Goal: Task Accomplishment & Management: Manage account settings

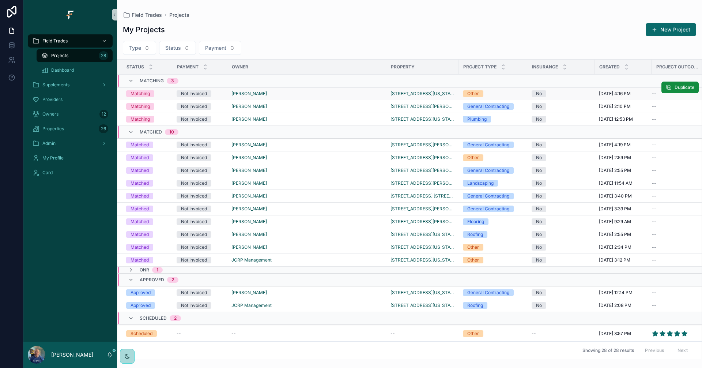
click at [305, 95] on div "[PERSON_NAME]" at bounding box center [306, 94] width 150 height 6
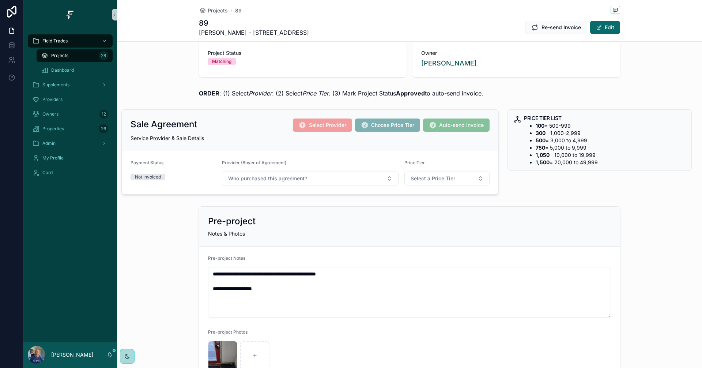
scroll to position [37, 0]
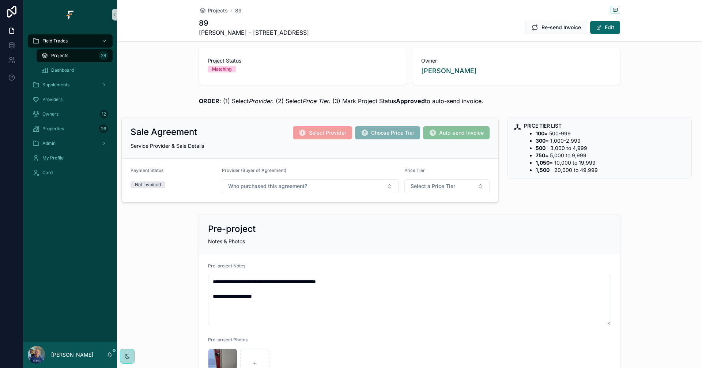
click at [65, 58] on span "Projects" at bounding box center [59, 56] width 17 height 6
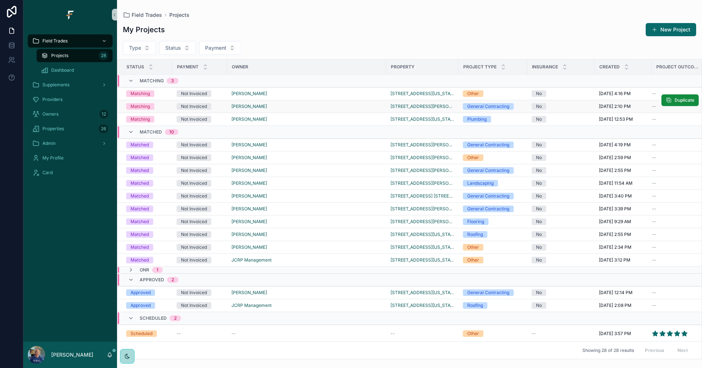
click at [320, 108] on div "[PERSON_NAME]" at bounding box center [306, 106] width 150 height 6
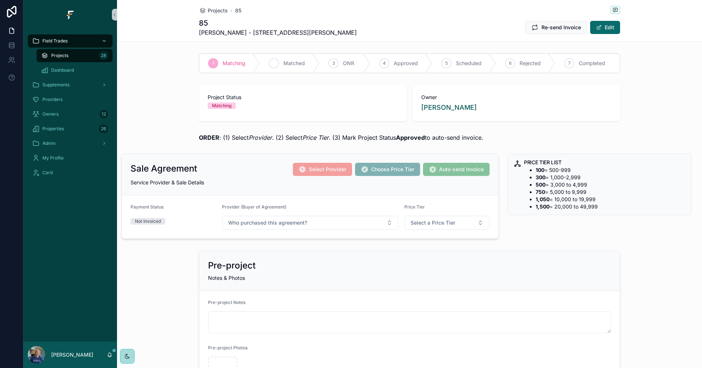
click at [279, 63] on div "2 Matched" at bounding box center [290, 63] width 60 height 19
click at [90, 55] on div "Projects 28" at bounding box center [74, 56] width 67 height 12
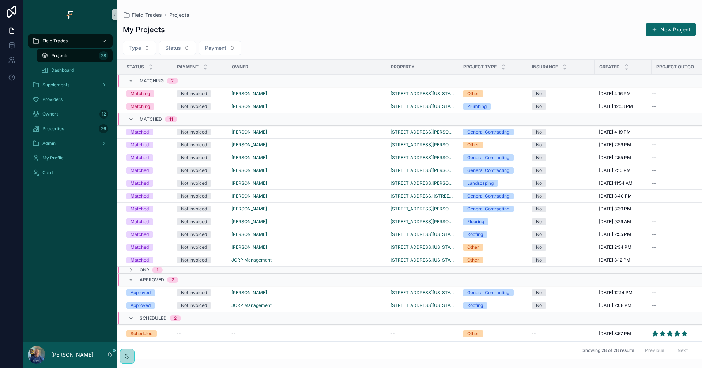
click at [37, 49] on link "Projects 28" at bounding box center [75, 55] width 76 height 13
click at [306, 132] on div "[PERSON_NAME]" at bounding box center [306, 132] width 150 height 6
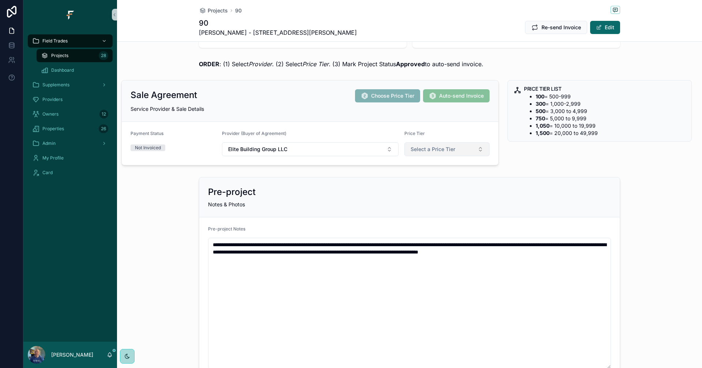
scroll to position [73, 0]
click at [453, 149] on button "Select a Price Tier" at bounding box center [447, 150] width 86 height 14
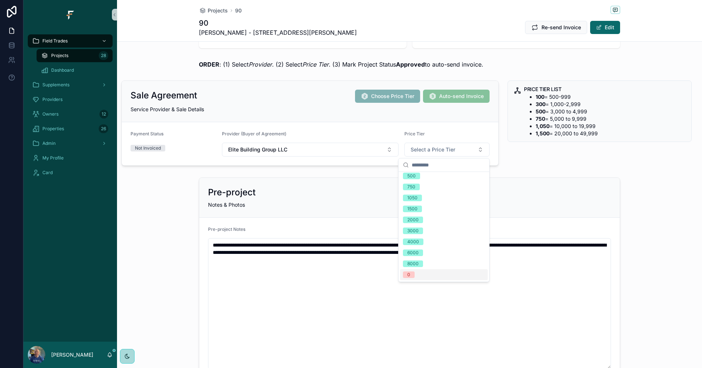
click at [418, 274] on div "0" at bounding box center [444, 274] width 88 height 11
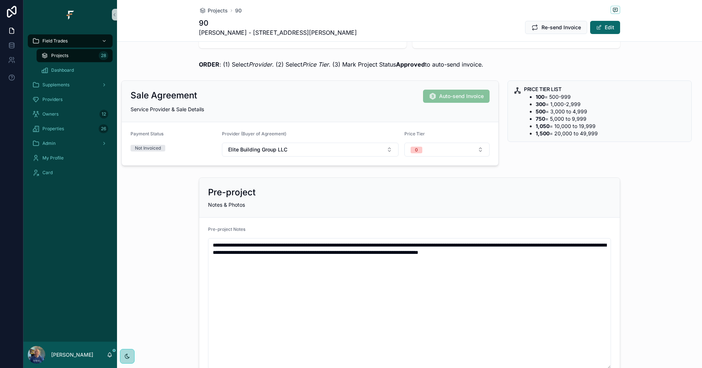
click at [73, 55] on div "Projects 28" at bounding box center [74, 56] width 67 height 12
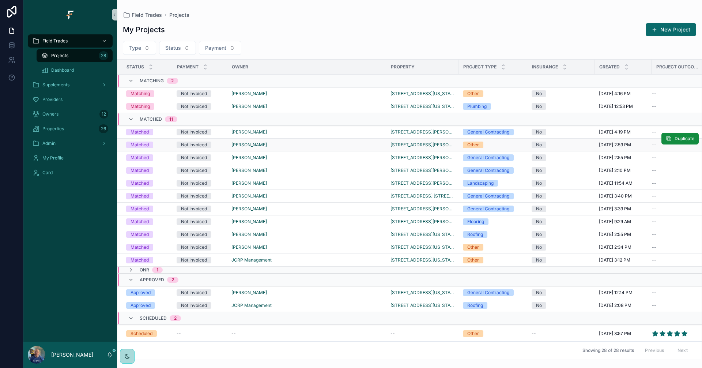
click at [317, 144] on div "[PERSON_NAME]" at bounding box center [306, 145] width 150 height 6
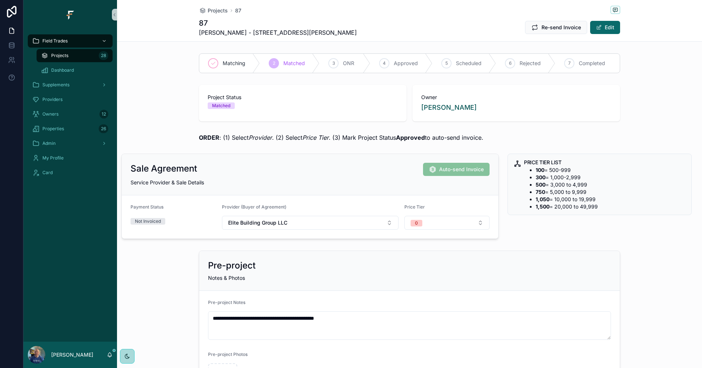
click at [63, 57] on span "Projects" at bounding box center [59, 56] width 17 height 6
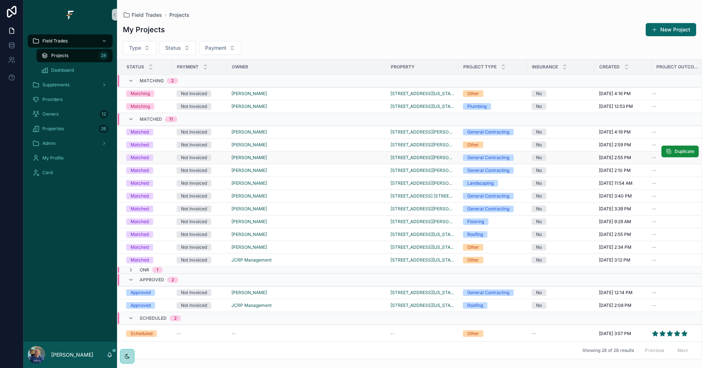
click at [333, 157] on div "[PERSON_NAME]" at bounding box center [306, 158] width 150 height 6
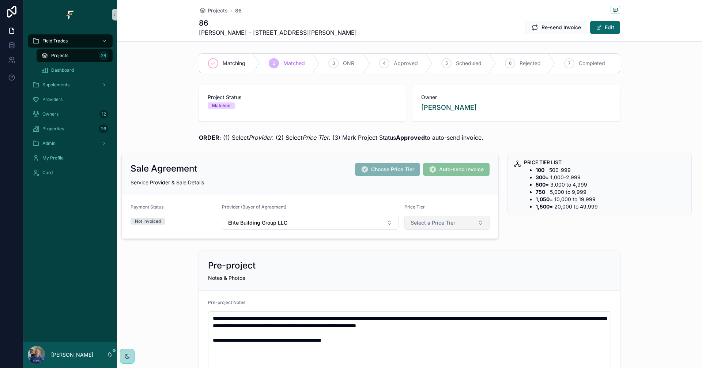
click at [437, 224] on span "Select a Price Tier" at bounding box center [432, 222] width 45 height 7
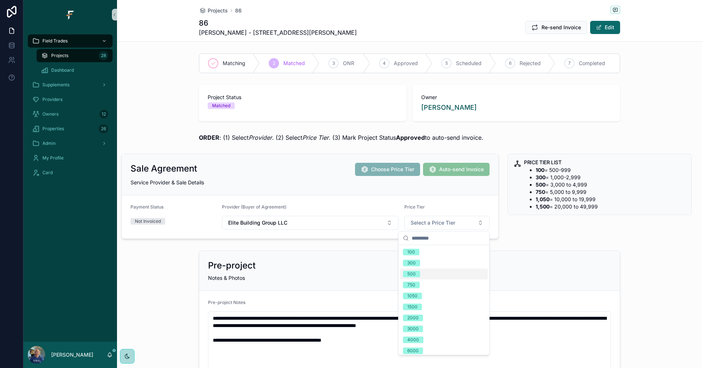
click at [413, 275] on div "500" at bounding box center [411, 273] width 8 height 7
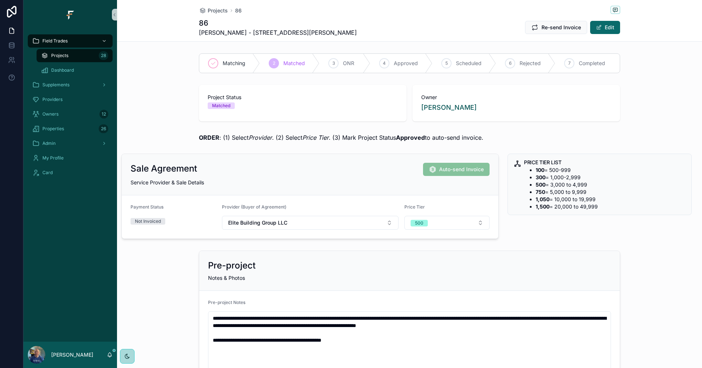
click at [75, 53] on div "Projects 28" at bounding box center [74, 56] width 67 height 12
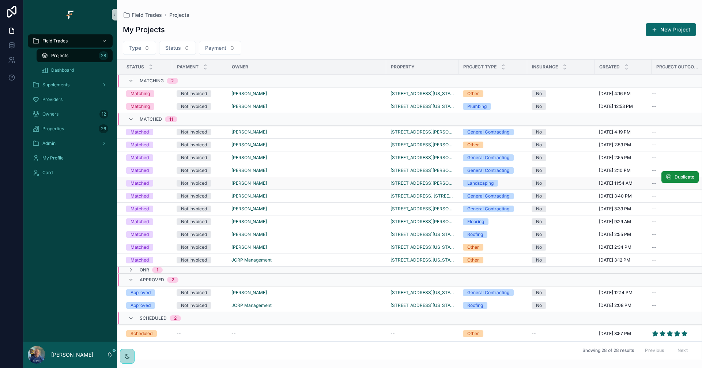
click at [314, 184] on div "[PERSON_NAME]" at bounding box center [306, 183] width 150 height 6
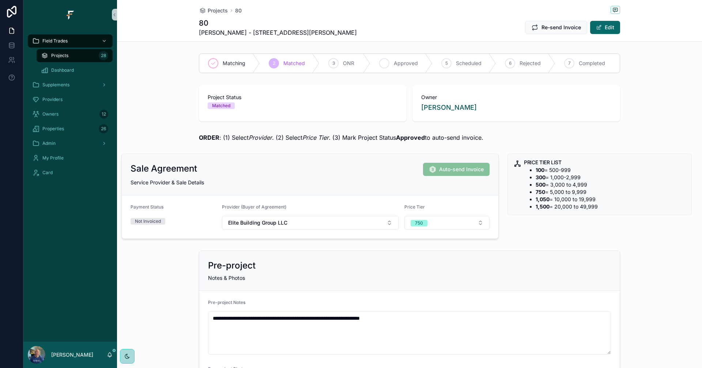
click at [388, 65] on div "4 Approved" at bounding box center [401, 63] width 62 height 19
click at [86, 63] on div "Projects 28" at bounding box center [74, 55] width 85 height 15
click at [84, 55] on div "Projects 28" at bounding box center [74, 56] width 67 height 12
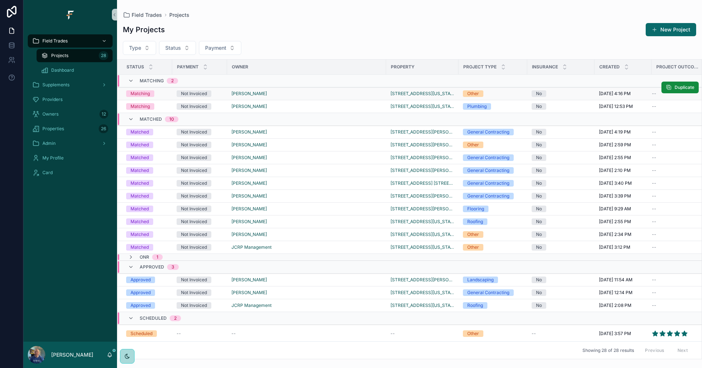
click at [310, 94] on div "[PERSON_NAME]" at bounding box center [306, 94] width 150 height 6
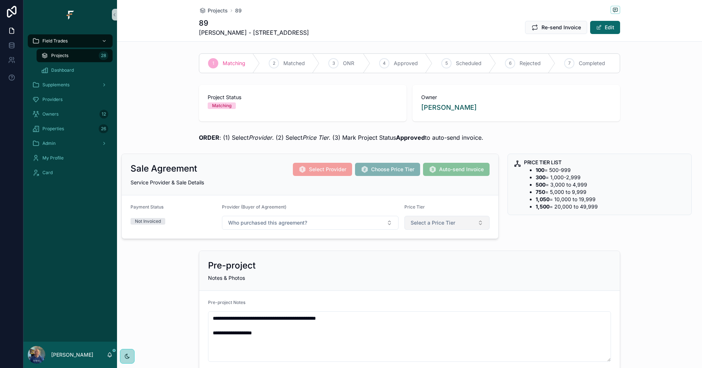
click at [461, 222] on button "Select a Price Tier" at bounding box center [447, 223] width 86 height 14
click at [435, 349] on div "0" at bounding box center [444, 347] width 88 height 11
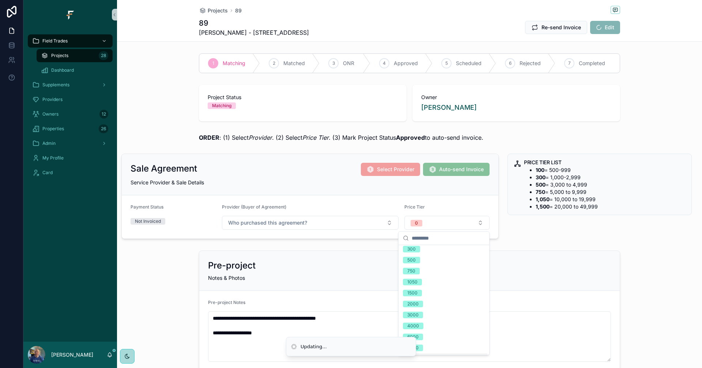
scroll to position [36, 0]
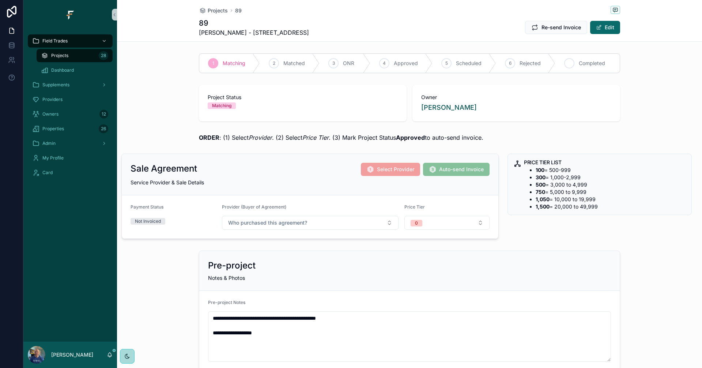
click at [587, 63] on span "Completed" at bounding box center [592, 63] width 26 height 7
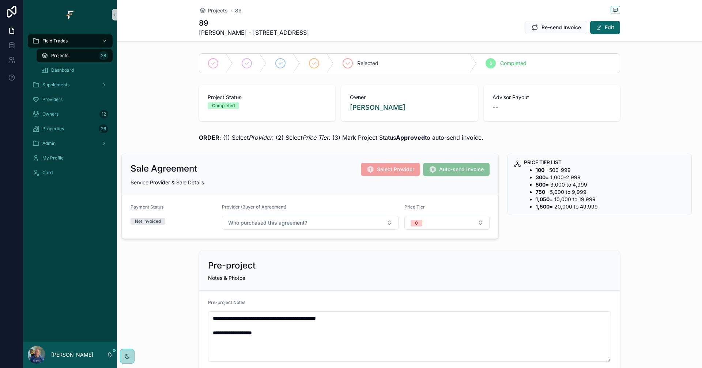
click at [85, 52] on div "Projects 28" at bounding box center [74, 56] width 67 height 12
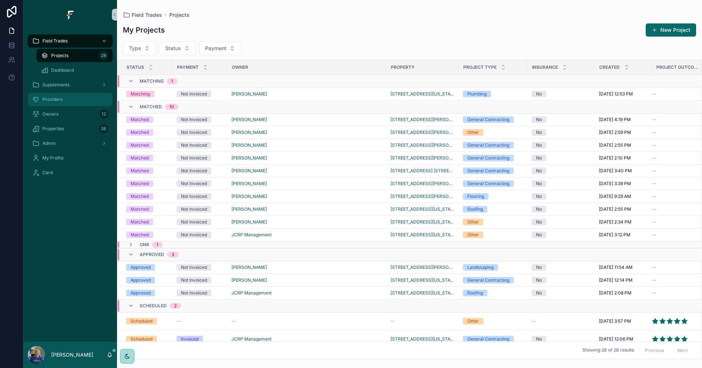
click at [65, 98] on div "Providers" at bounding box center [70, 100] width 76 height 12
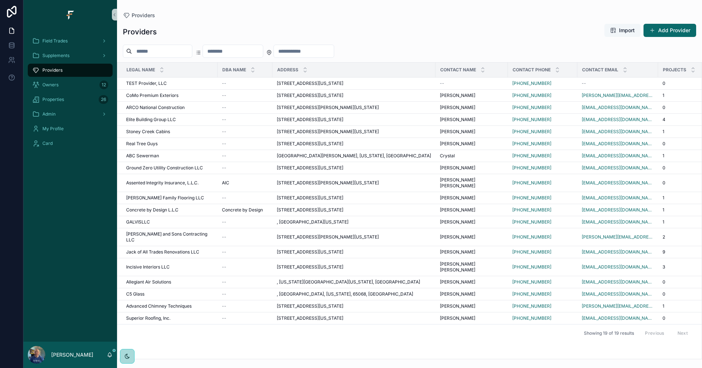
click at [620, 29] on span "Import" at bounding box center [627, 30] width 16 height 7
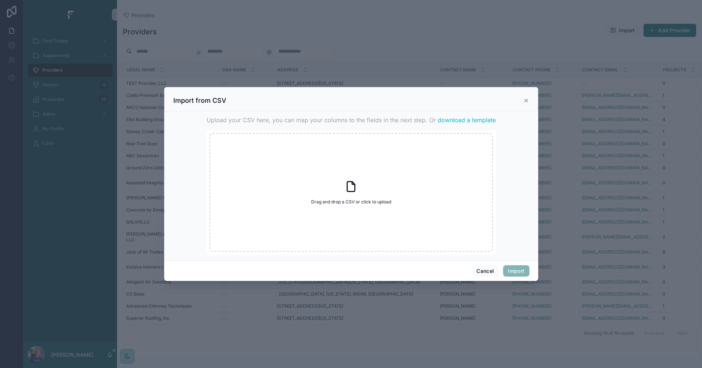
click at [526, 102] on icon "scrollable content" at bounding box center [526, 101] width 6 height 6
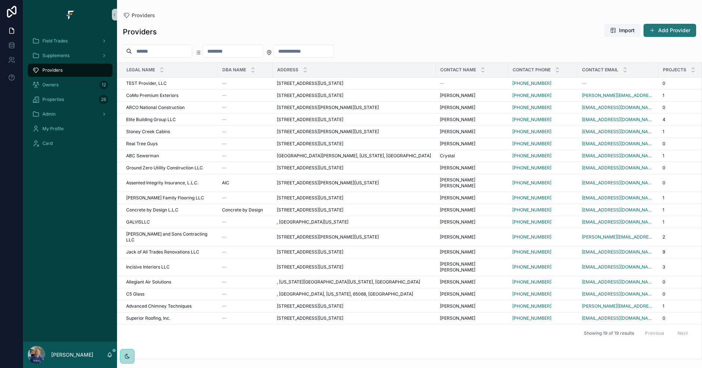
click at [692, 30] on button "Add Provider" at bounding box center [669, 30] width 53 height 13
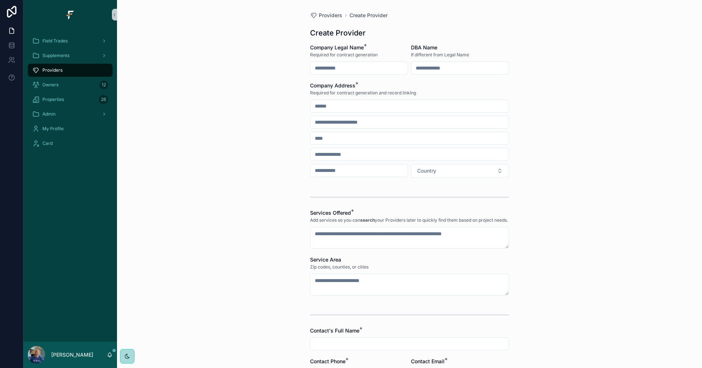
click at [352, 70] on input "scrollable content" at bounding box center [358, 68] width 97 height 10
type input "**********"
click at [401, 106] on input "scrollable content" at bounding box center [409, 106] width 198 height 10
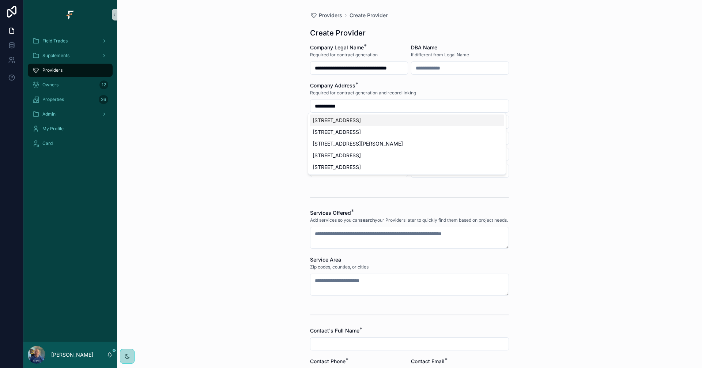
click at [380, 121] on div "409 4th Street, Boonville, MO, USA" at bounding box center [407, 120] width 194 height 12
type input "**********"
type input "*********"
type input "********"
type input "*****"
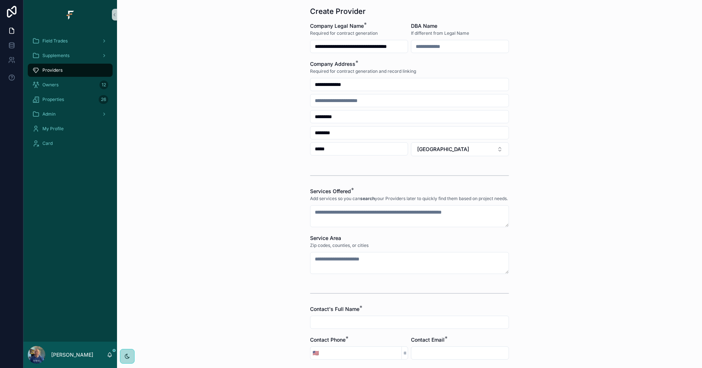
scroll to position [37, 0]
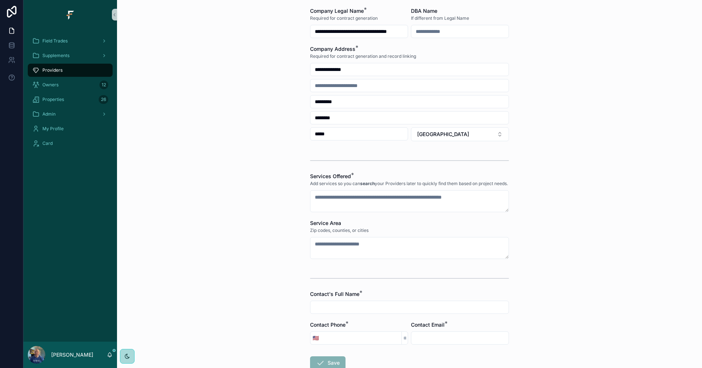
type input "**********"
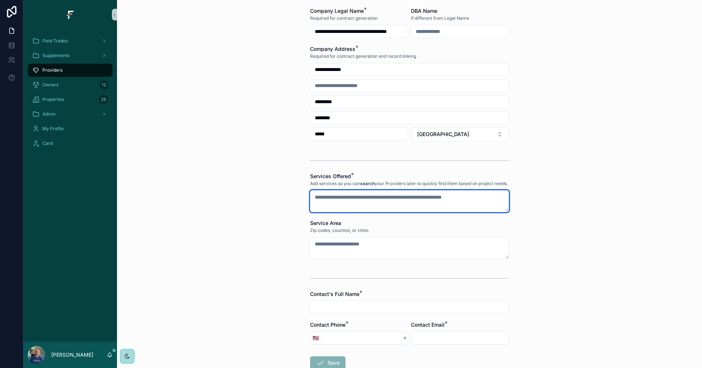
click at [422, 202] on textarea "scrollable content" at bounding box center [409, 201] width 199 height 22
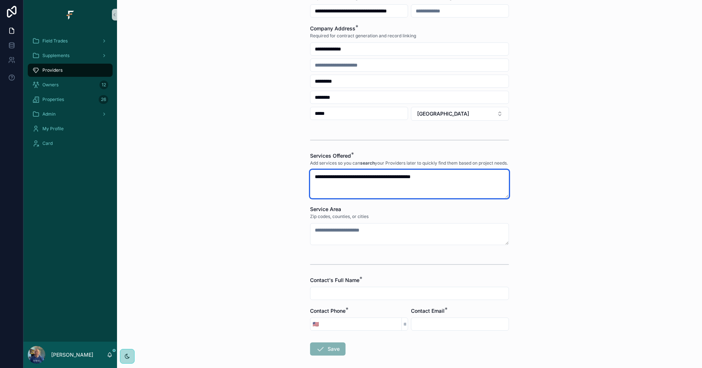
scroll to position [97, 0]
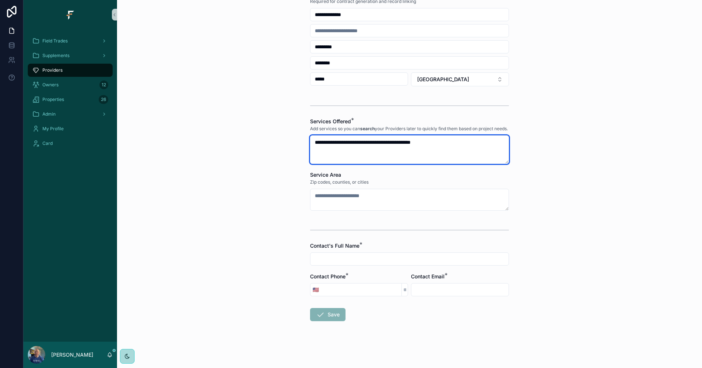
type textarea "**********"
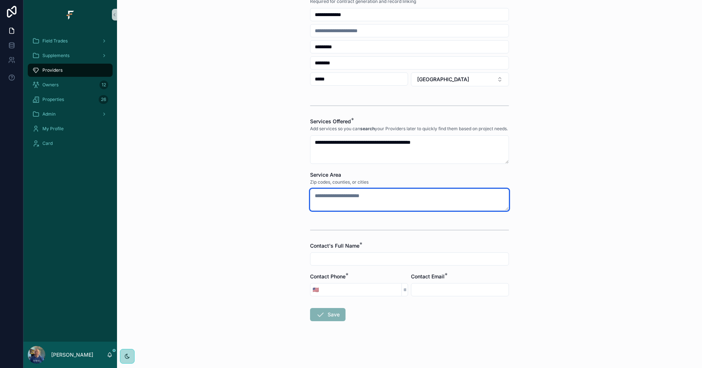
click at [441, 200] on textarea "scrollable content" at bounding box center [409, 200] width 199 height 22
type textarea "**********"
click at [429, 259] on input "scrollable content" at bounding box center [409, 259] width 198 height 10
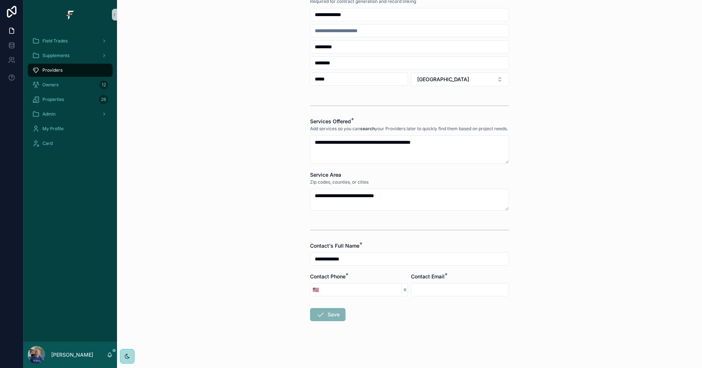
type input "**********"
click at [356, 289] on input "scrollable content" at bounding box center [361, 289] width 80 height 10
type input "**********"
click at [458, 289] on input "scrollable content" at bounding box center [459, 289] width 97 height 10
type input "**********"
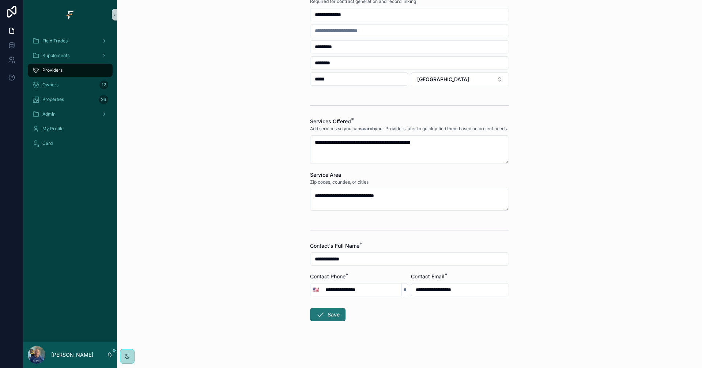
click at [327, 318] on button "Save" at bounding box center [327, 314] width 35 height 13
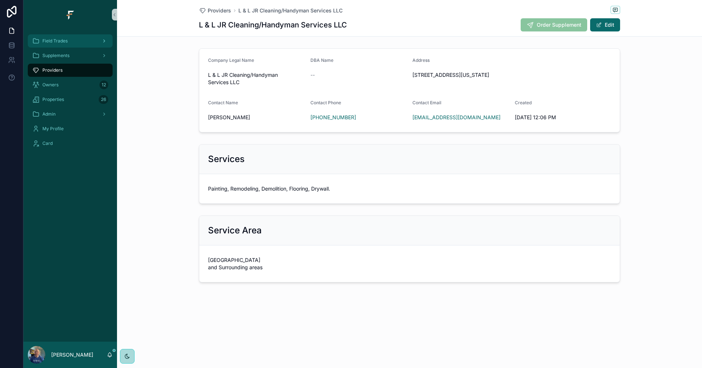
click at [65, 41] on span "Field Trades" at bounding box center [54, 41] width 25 height 6
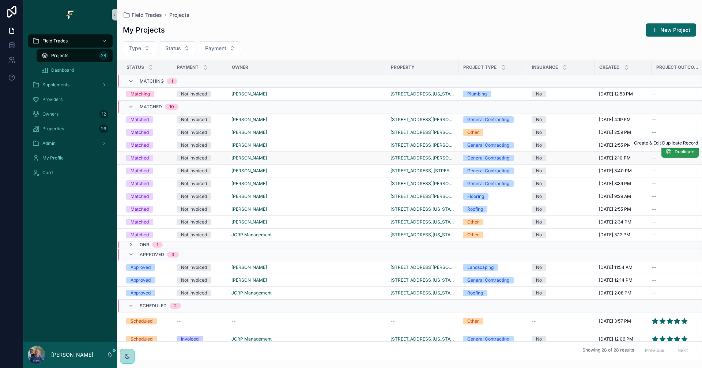
click at [678, 154] on span "Duplicate" at bounding box center [684, 152] width 20 height 6
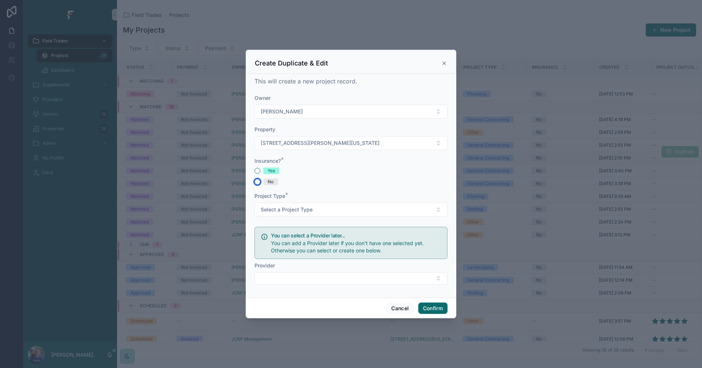
click at [257, 182] on button "No" at bounding box center [257, 182] width 6 height 6
click at [378, 212] on button "Select a Project Type" at bounding box center [350, 209] width 193 height 14
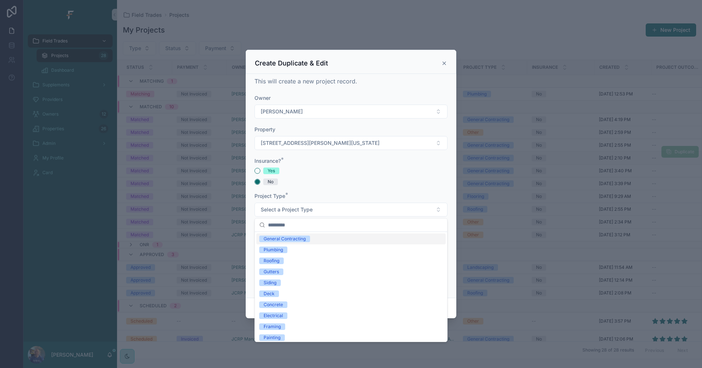
click at [298, 240] on div "General Contracting" at bounding box center [285, 238] width 42 height 7
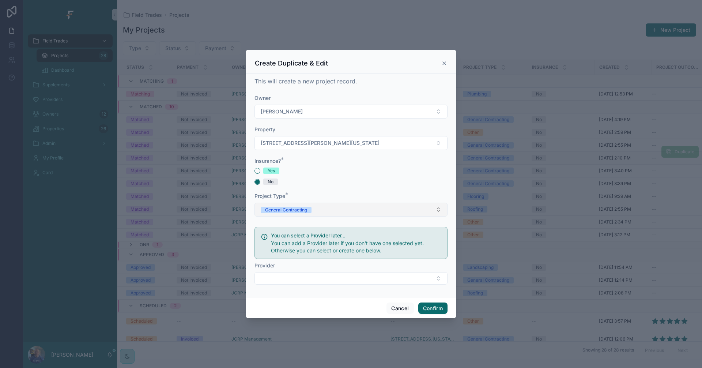
click at [350, 211] on button "General Contracting" at bounding box center [350, 209] width 193 height 14
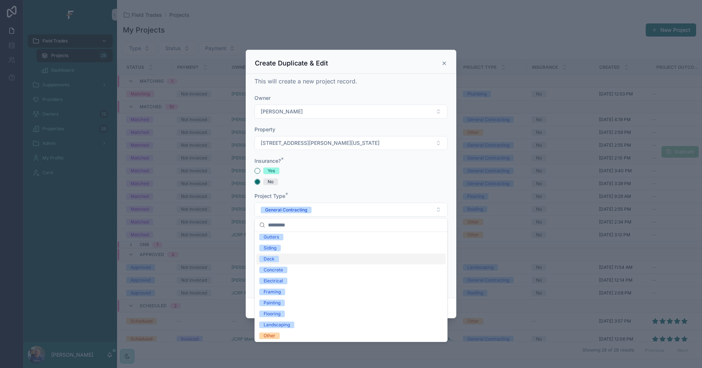
scroll to position [36, 0]
click at [274, 311] on div "Flooring" at bounding box center [272, 312] width 17 height 7
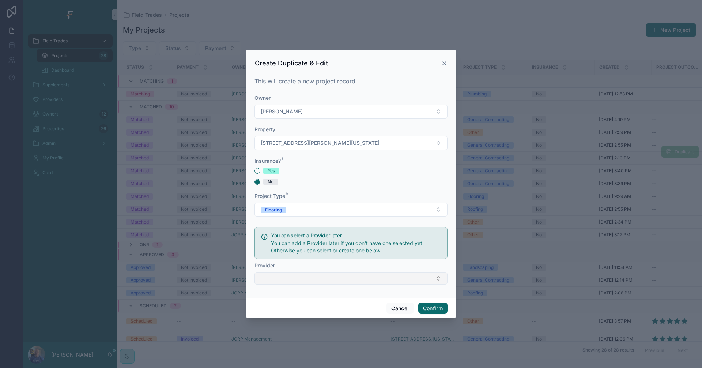
click at [409, 278] on button "Select Button" at bounding box center [350, 278] width 193 height 12
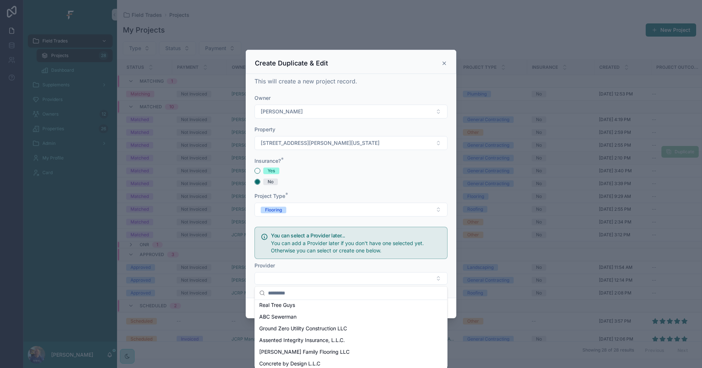
scroll to position [73, 0]
click at [303, 353] on span "[PERSON_NAME] Family Flooring LLC" at bounding box center [304, 350] width 90 height 7
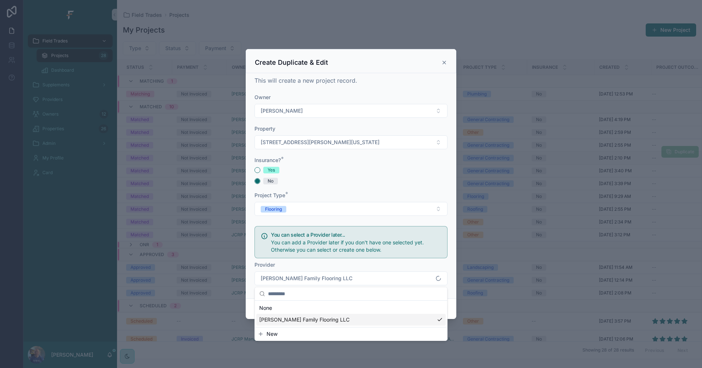
scroll to position [0, 0]
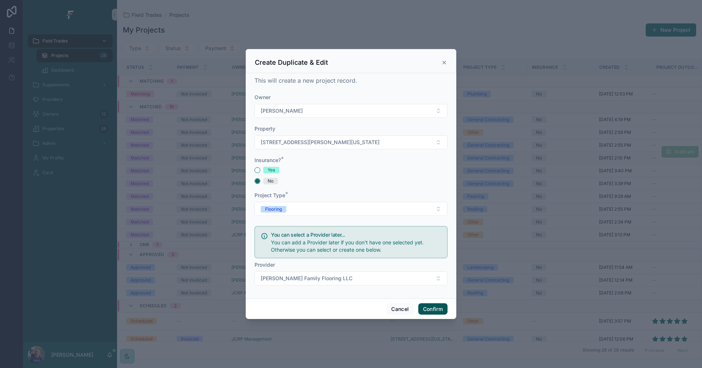
click at [439, 310] on button "Confirm" at bounding box center [432, 309] width 29 height 12
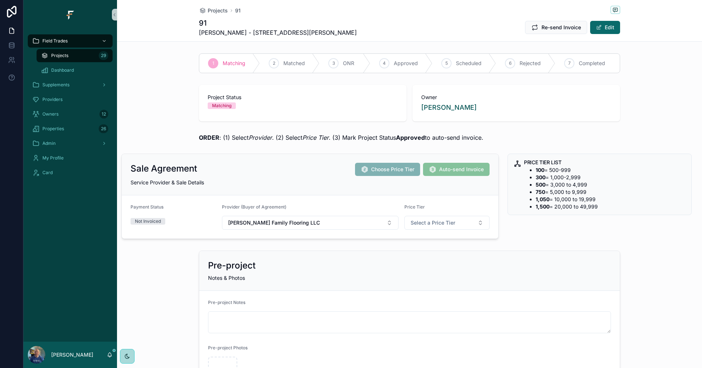
click at [72, 55] on div "Projects 29" at bounding box center [74, 56] width 67 height 12
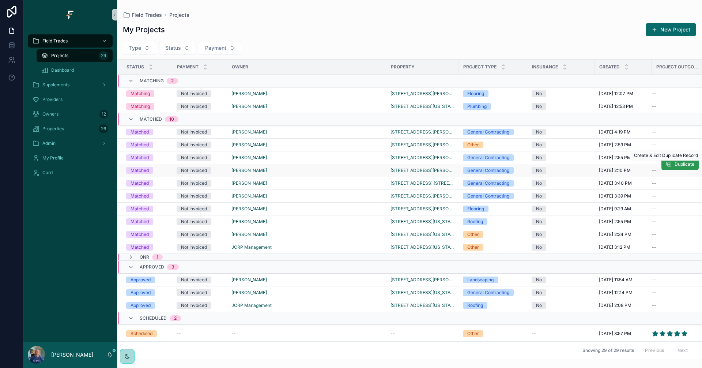
click at [674, 169] on button "Duplicate" at bounding box center [679, 164] width 37 height 12
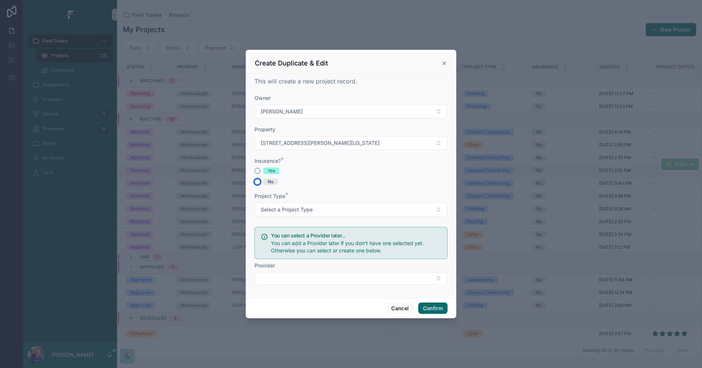
click at [257, 183] on button "No" at bounding box center [257, 182] width 6 height 6
click at [365, 209] on button "Select a Project Type" at bounding box center [350, 209] width 193 height 14
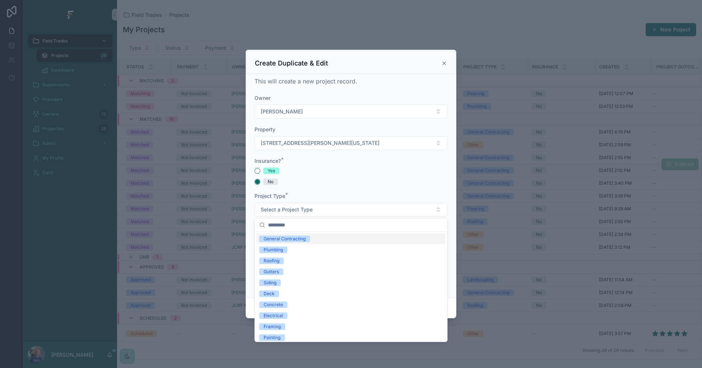
click at [299, 239] on div "General Contracting" at bounding box center [285, 238] width 42 height 7
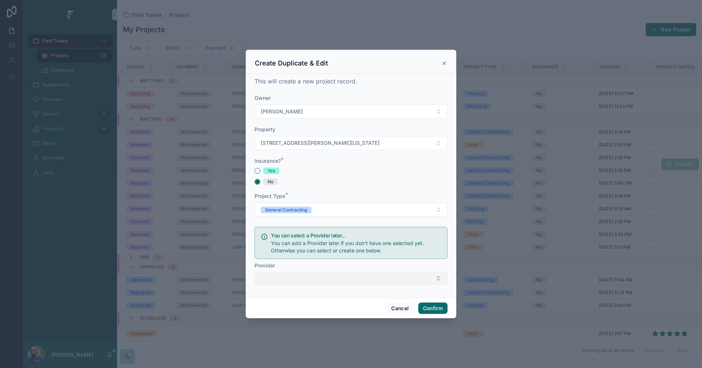
click at [340, 279] on button "Select Button" at bounding box center [350, 278] width 193 height 12
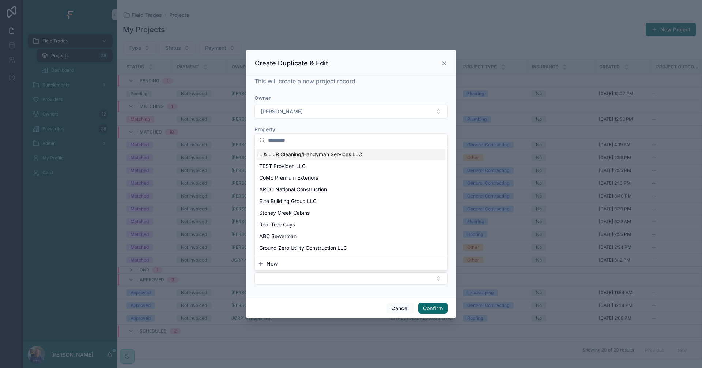
click at [323, 156] on span "L & L JR Cleaning/Handyman Services LLC" at bounding box center [310, 154] width 103 height 7
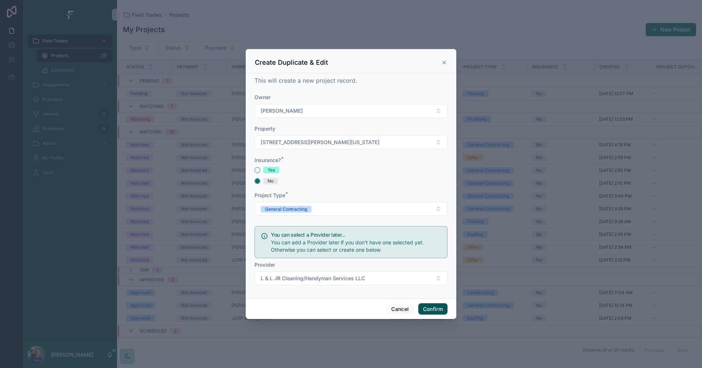
click at [433, 310] on button "Confirm" at bounding box center [432, 309] width 29 height 12
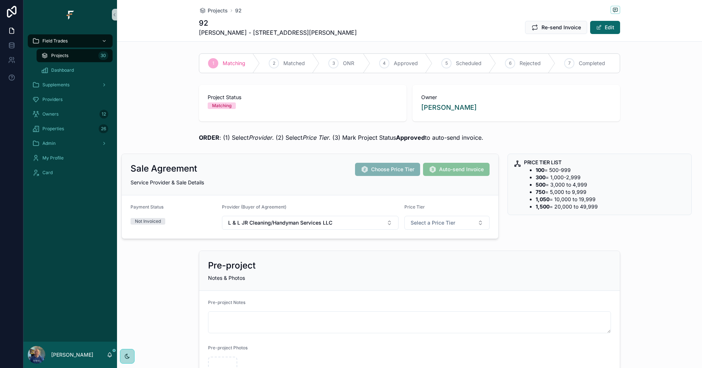
click at [75, 57] on div "Projects 30" at bounding box center [74, 56] width 67 height 12
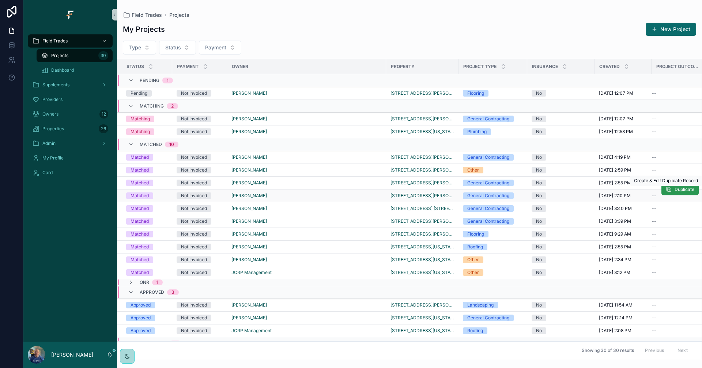
click at [674, 194] on button "Duplicate" at bounding box center [679, 189] width 37 height 12
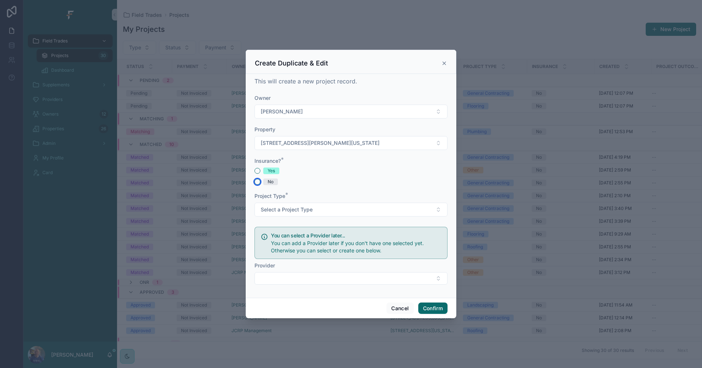
click at [257, 181] on button "No" at bounding box center [257, 182] width 6 height 6
click at [371, 216] on button "Select a Project Type" at bounding box center [350, 209] width 193 height 14
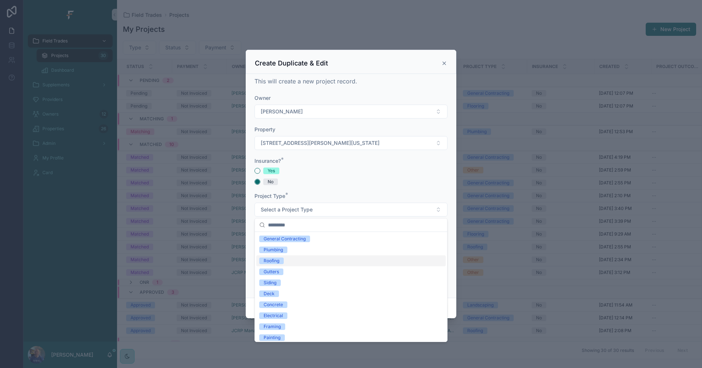
click at [282, 263] on span "Roofing" at bounding box center [271, 260] width 24 height 7
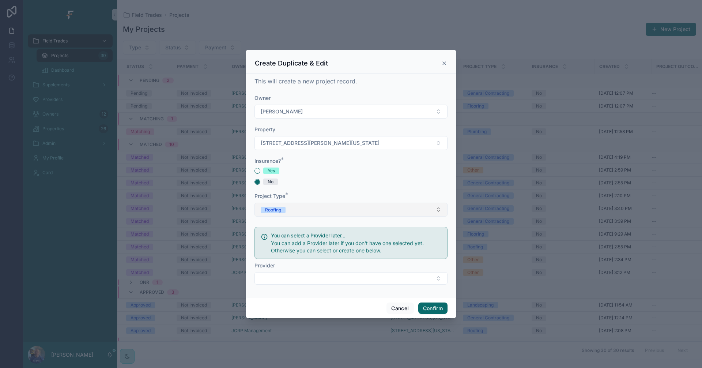
click at [320, 213] on button "Roofing" at bounding box center [350, 209] width 193 height 14
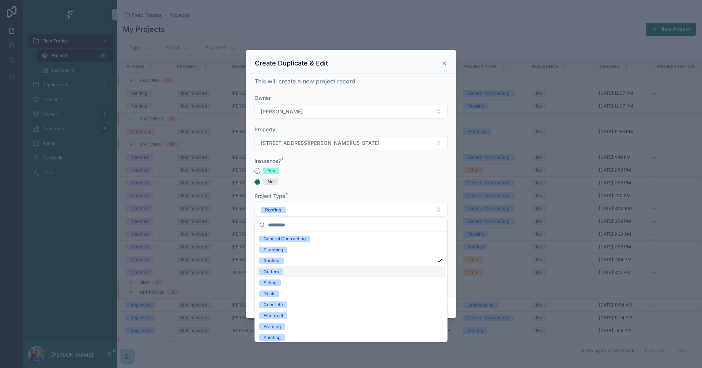
click at [295, 275] on div "Gutters" at bounding box center [350, 271] width 189 height 11
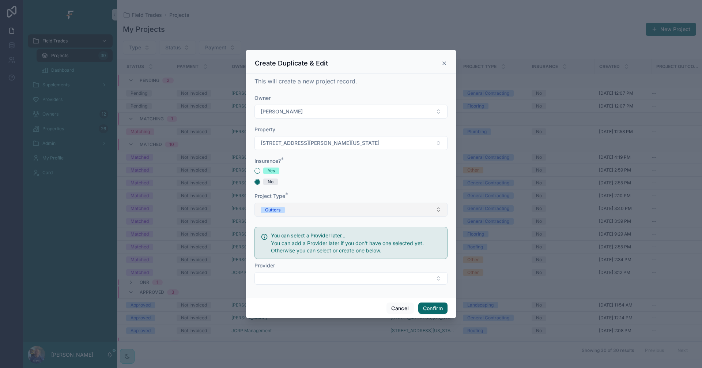
click at [305, 210] on button "Gutters" at bounding box center [350, 209] width 193 height 14
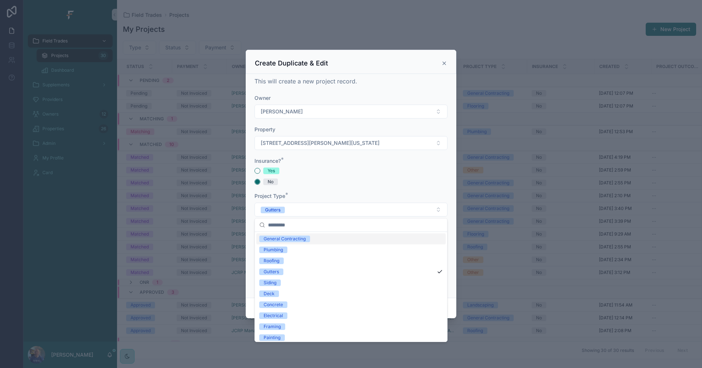
click at [299, 239] on div "General Contracting" at bounding box center [285, 238] width 42 height 7
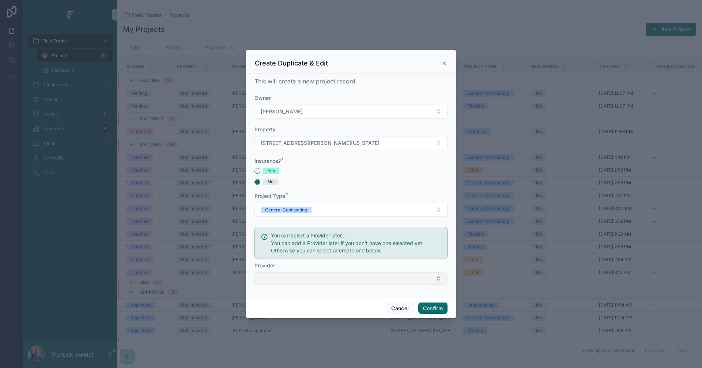
click at [315, 284] on button "Select Button" at bounding box center [350, 278] width 193 height 12
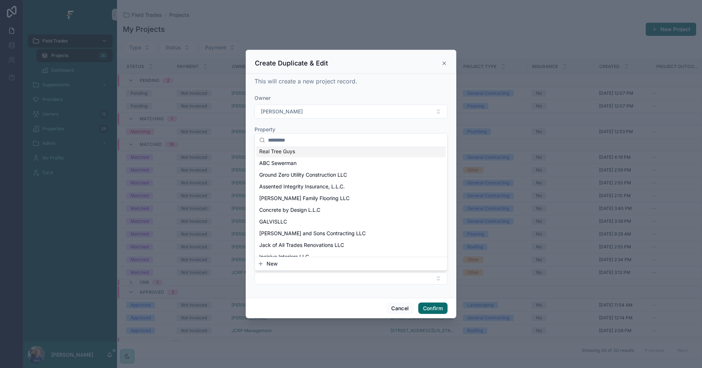
scroll to position [110, 0]
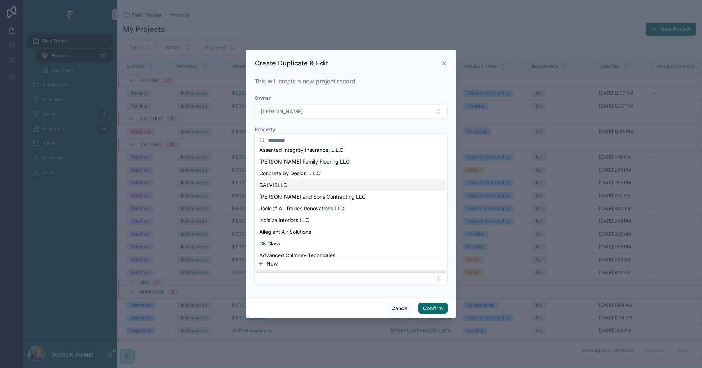
click at [281, 189] on div "GALVISLLC" at bounding box center [350, 185] width 189 height 12
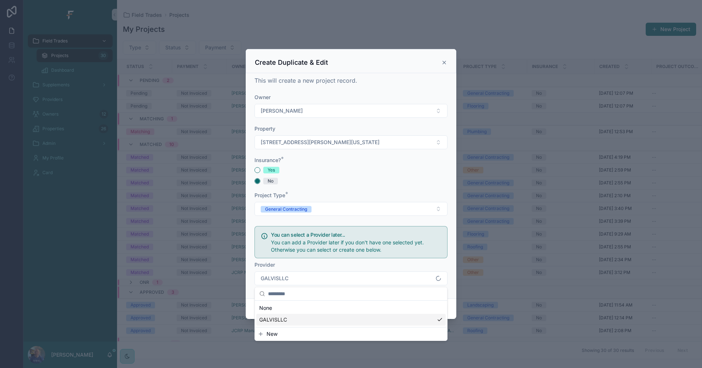
scroll to position [0, 0]
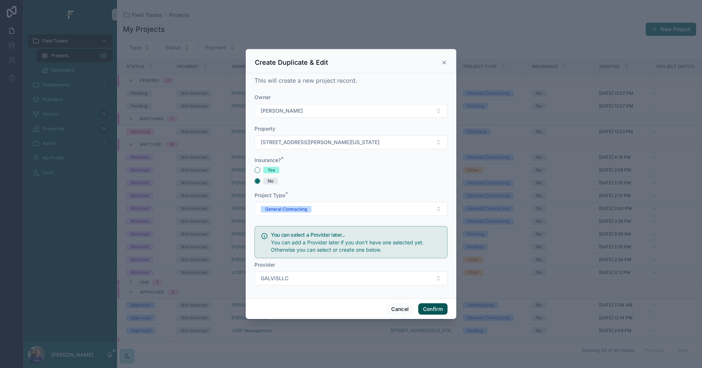
click at [436, 310] on button "Confirm" at bounding box center [432, 309] width 29 height 12
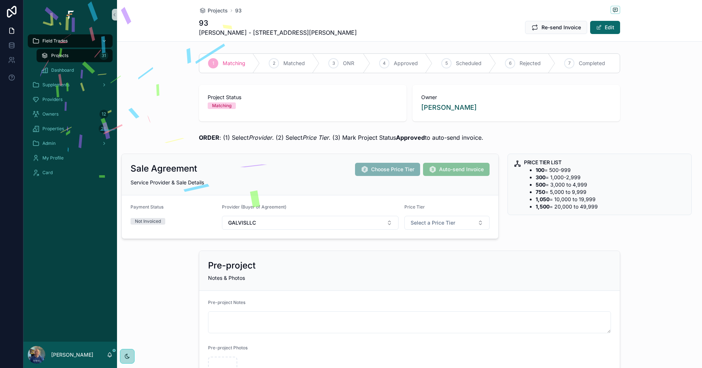
click at [70, 54] on div "Projects 31" at bounding box center [74, 56] width 67 height 12
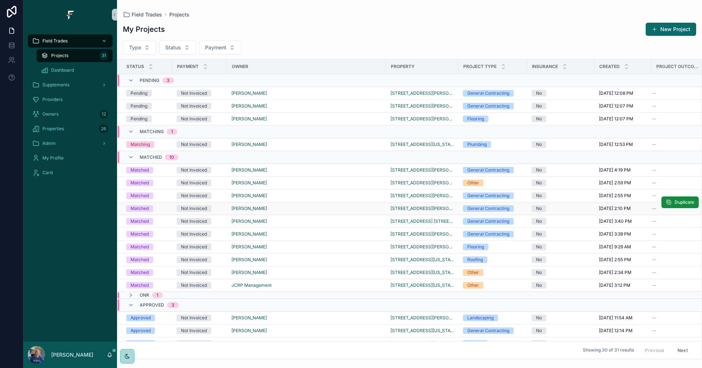
click at [296, 209] on div "[PERSON_NAME]" at bounding box center [306, 208] width 150 height 6
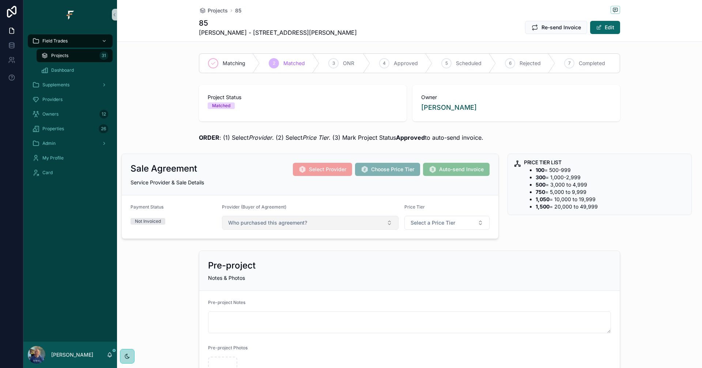
click at [375, 225] on button "Who purchased this agreement?" at bounding box center [310, 223] width 177 height 14
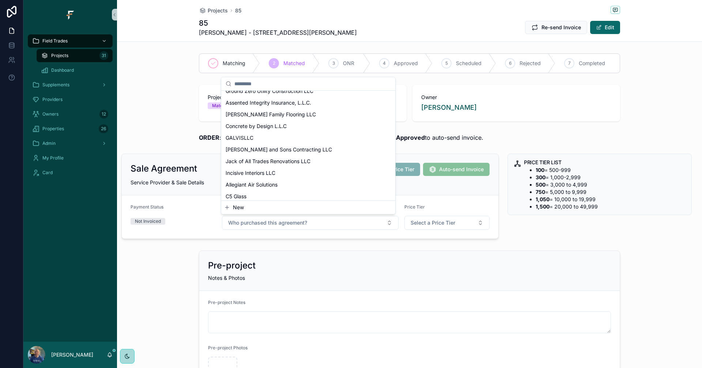
scroll to position [110, 0]
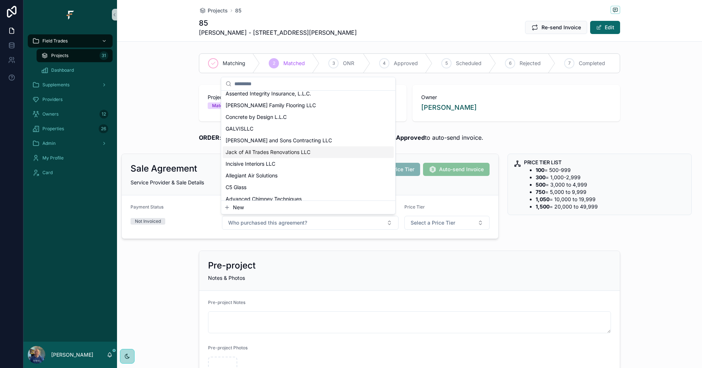
click at [304, 155] on span "Jack of All Trades Renovations LLC" at bounding box center [268, 151] width 85 height 7
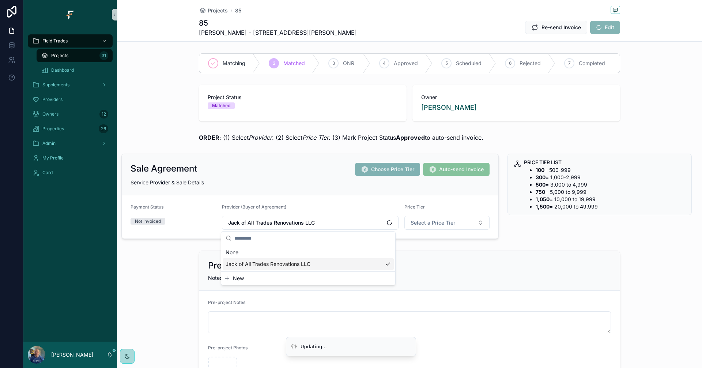
scroll to position [0, 0]
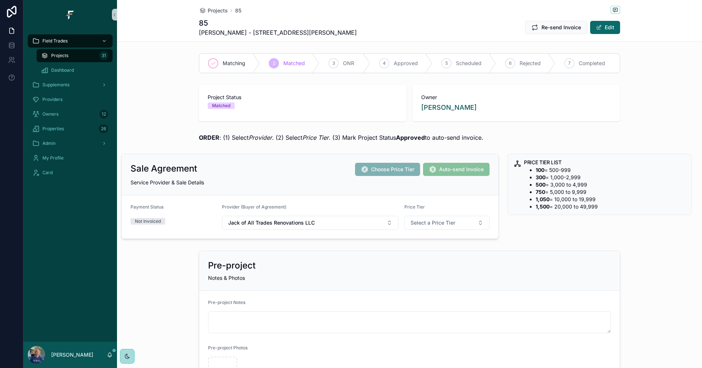
click at [79, 57] on div "Projects 31" at bounding box center [74, 56] width 67 height 12
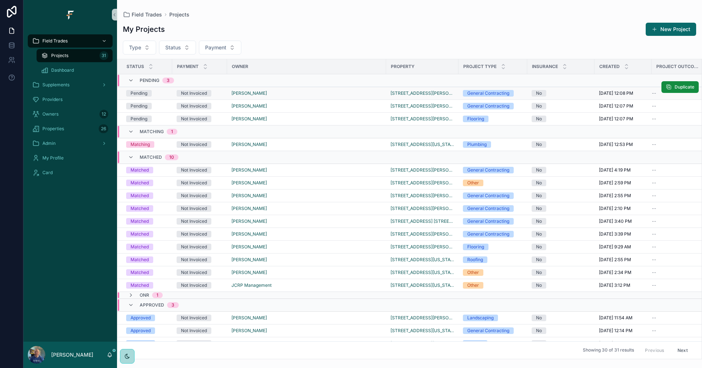
click at [294, 95] on div "[PERSON_NAME]" at bounding box center [306, 93] width 150 height 6
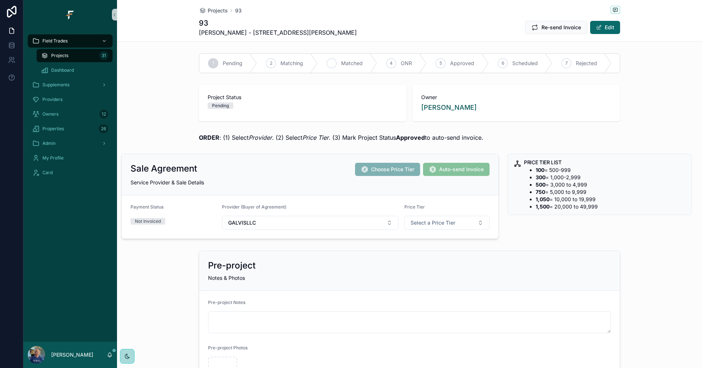
click at [334, 64] on div "3 Matched" at bounding box center [348, 63] width 60 height 19
click at [87, 54] on div "Projects 31" at bounding box center [74, 56] width 67 height 12
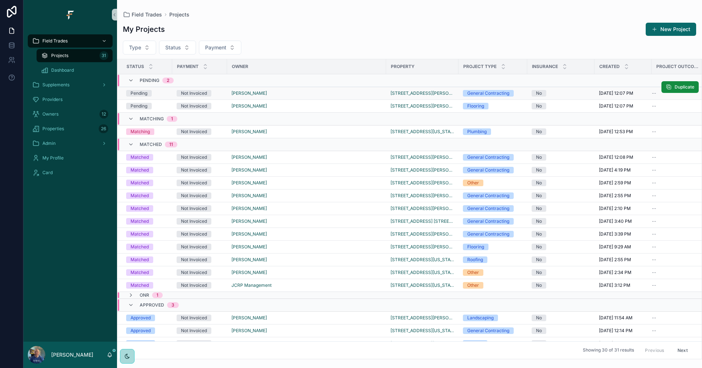
click at [308, 96] on td "[PERSON_NAME]" at bounding box center [306, 93] width 159 height 13
click at [302, 95] on div "[PERSON_NAME]" at bounding box center [306, 93] width 150 height 6
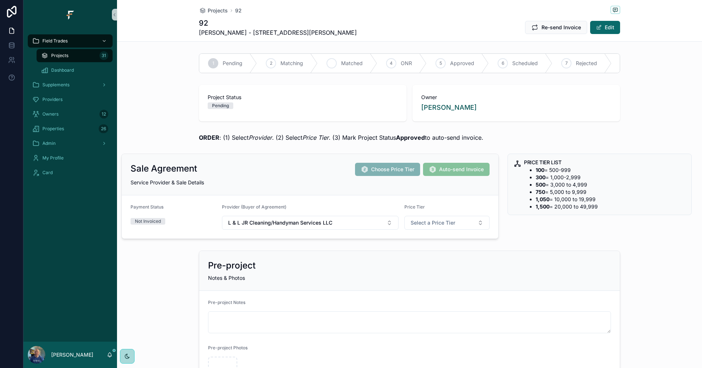
click at [343, 63] on span "Matched" at bounding box center [352, 63] width 22 height 7
click at [70, 57] on div "Projects 31" at bounding box center [74, 56] width 67 height 12
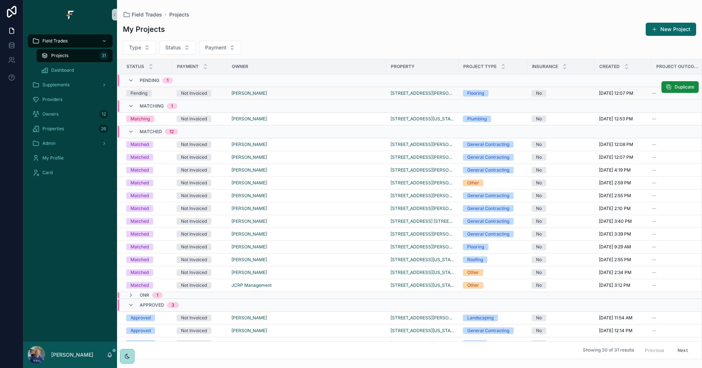
click at [305, 94] on div "[PERSON_NAME]" at bounding box center [306, 93] width 150 height 6
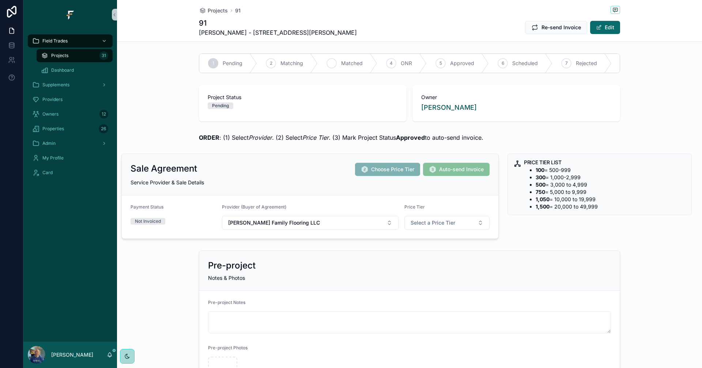
click at [341, 61] on span "Matched" at bounding box center [352, 63] width 22 height 7
click at [70, 54] on div "Projects 31" at bounding box center [74, 56] width 67 height 12
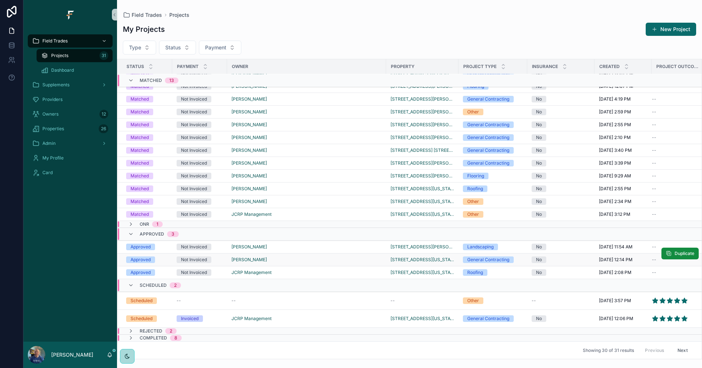
scroll to position [64, 0]
click at [329, 298] on div "--" at bounding box center [306, 301] width 150 height 6
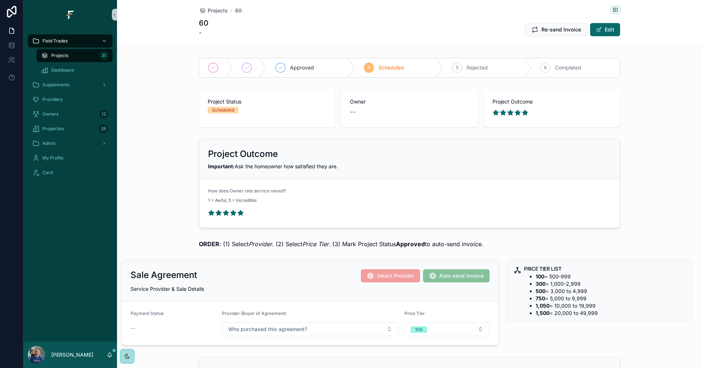
click at [87, 54] on div "Projects 31" at bounding box center [74, 56] width 67 height 12
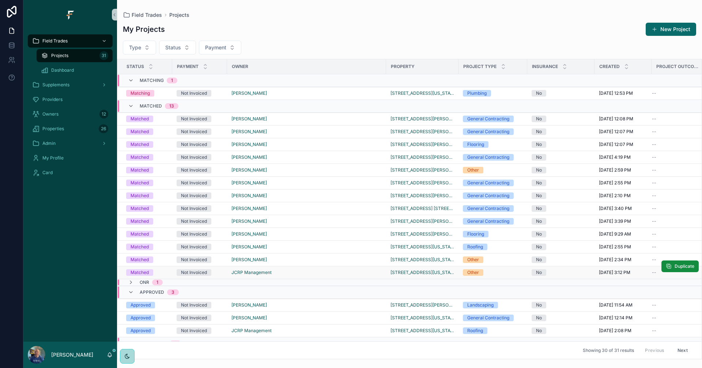
scroll to position [64, 0]
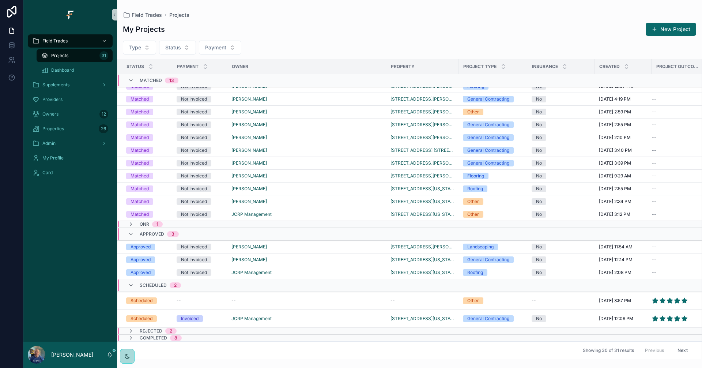
click at [135, 279] on div "Scheduled 2" at bounding box center [154, 285] width 53 height 12
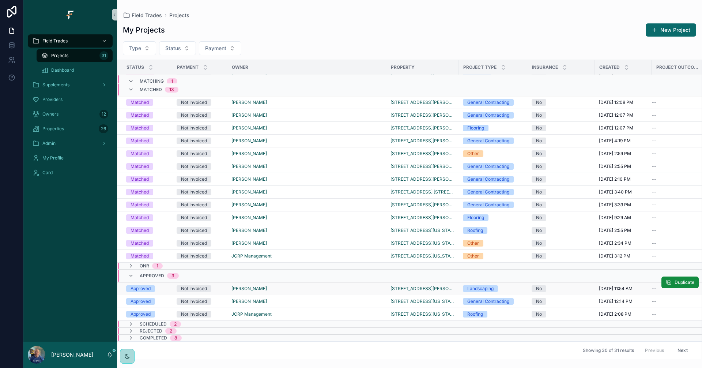
scroll to position [23, 0]
click at [130, 321] on icon "scrollable content" at bounding box center [131, 324] width 6 height 6
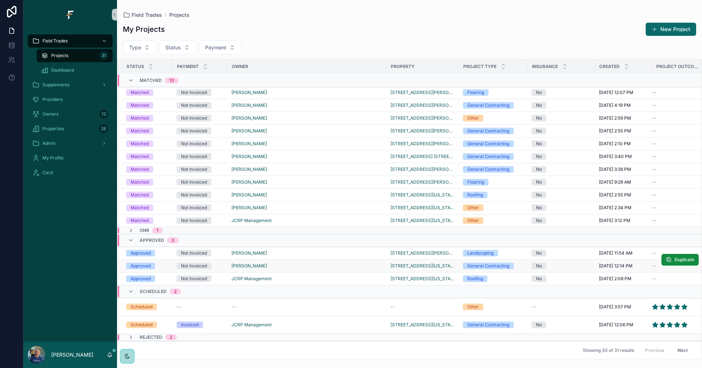
scroll to position [64, 0]
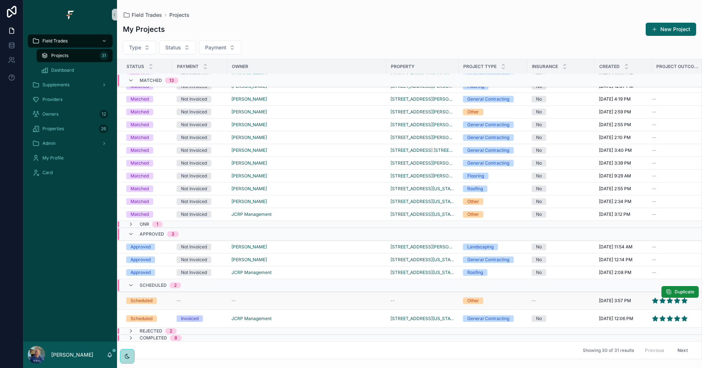
click at [343, 298] on div "--" at bounding box center [306, 301] width 150 height 6
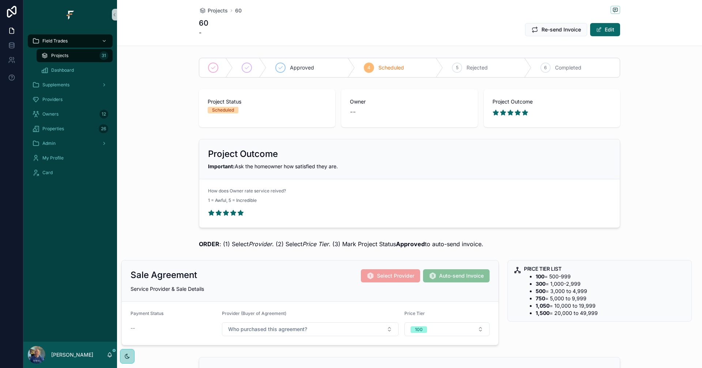
click at [72, 55] on div "Projects 31" at bounding box center [74, 56] width 67 height 12
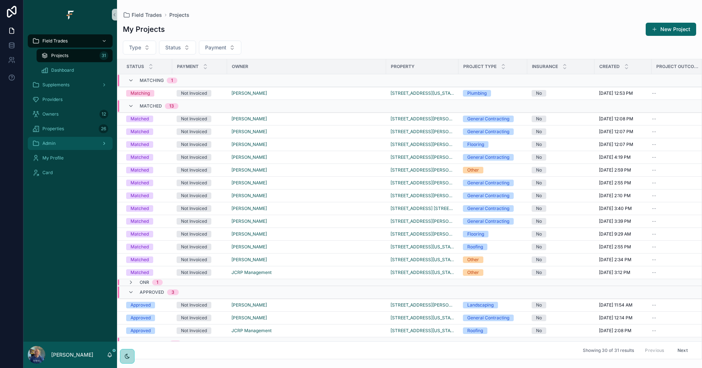
click at [65, 144] on div "Admin" at bounding box center [70, 143] width 76 height 12
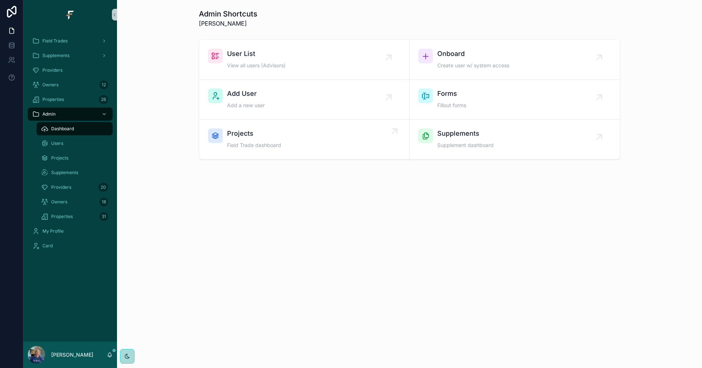
click at [319, 147] on div "Projects Field Trade dashboard" at bounding box center [304, 139] width 192 height 22
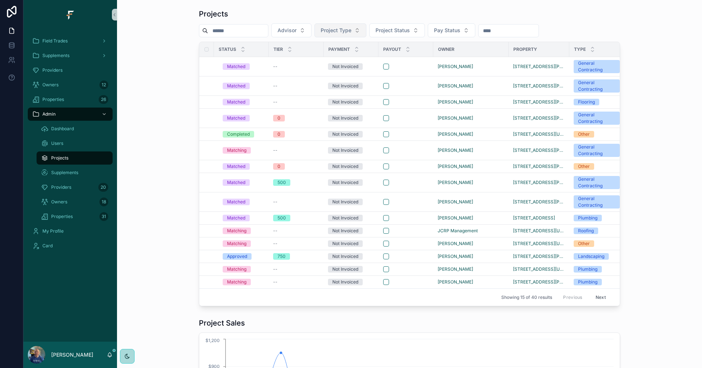
click at [366, 30] on button "Project Type" at bounding box center [340, 30] width 52 height 14
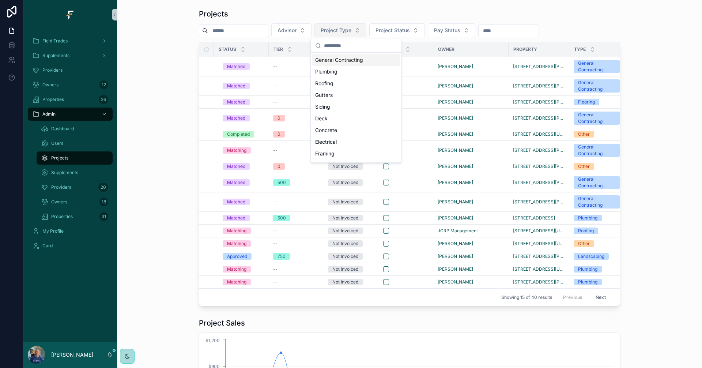
click at [366, 30] on button "Project Type" at bounding box center [340, 30] width 52 height 14
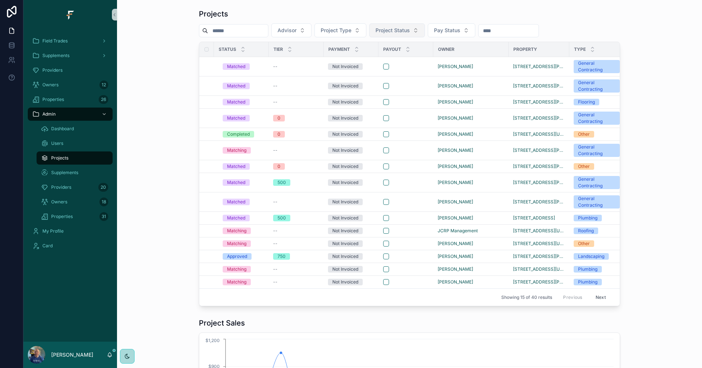
click at [425, 24] on button "Project Status" at bounding box center [397, 30] width 56 height 14
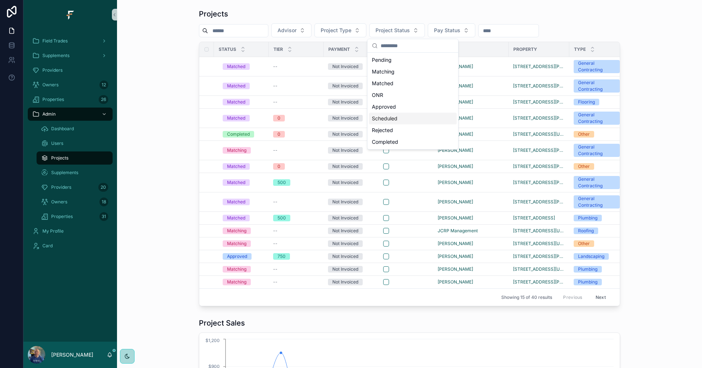
click at [398, 115] on div "Scheduled" at bounding box center [413, 119] width 88 height 12
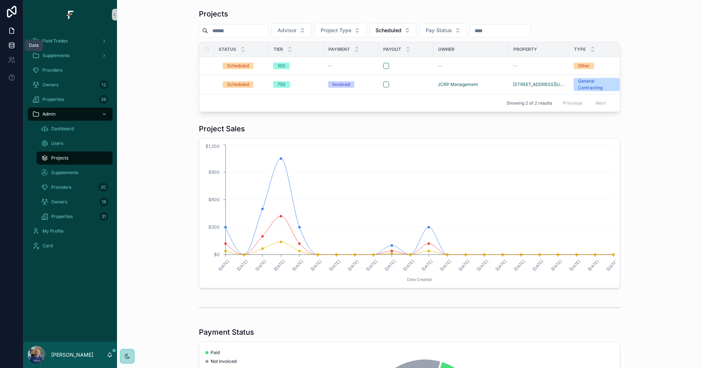
click at [14, 51] on link at bounding box center [11, 45] width 23 height 15
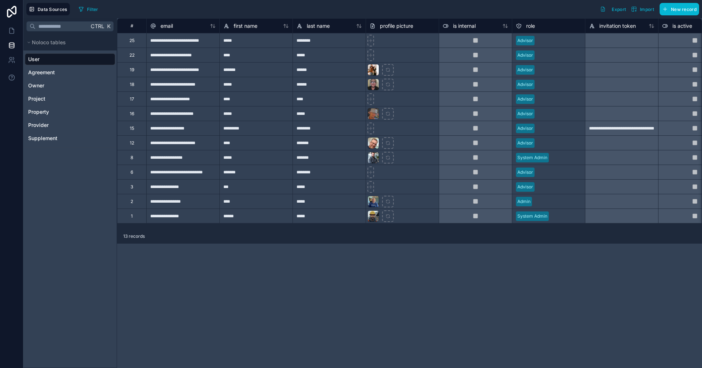
click at [79, 220] on div "Ctrl K Noloco tables User Agreement Owner Project Property Provider Supplement" at bounding box center [70, 192] width 94 height 349
click at [54, 100] on div "Project" at bounding box center [70, 99] width 90 height 12
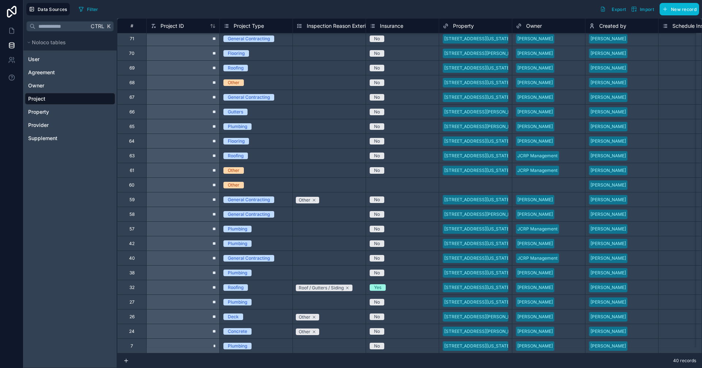
scroll to position [270, 0]
click at [268, 283] on div "Roofing" at bounding box center [256, 287] width 73 height 8
click at [13, 26] on link at bounding box center [11, 30] width 23 height 15
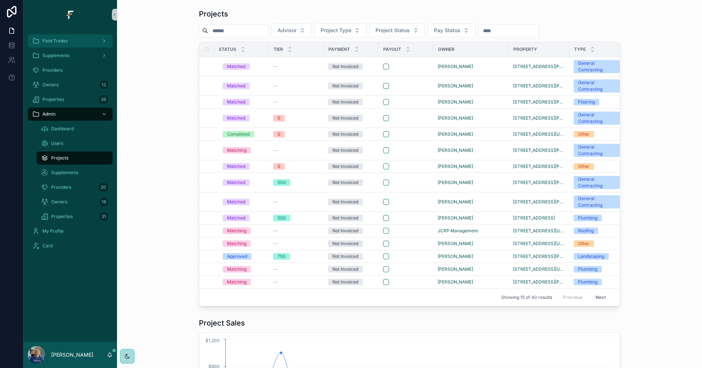
click at [70, 39] on div "Field Trades" at bounding box center [70, 41] width 76 height 12
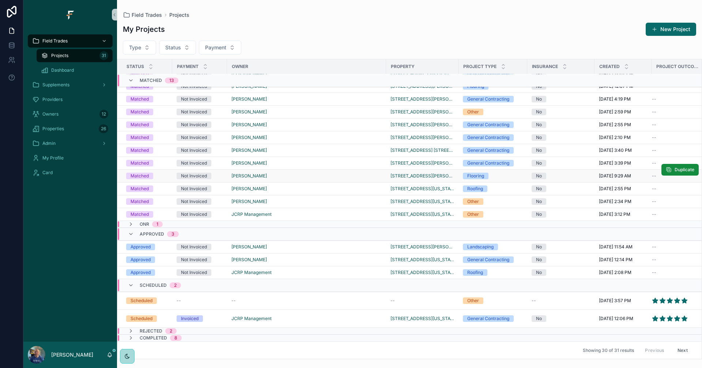
scroll to position [64, 0]
click at [129, 335] on icon "scrollable content" at bounding box center [131, 338] width 6 height 6
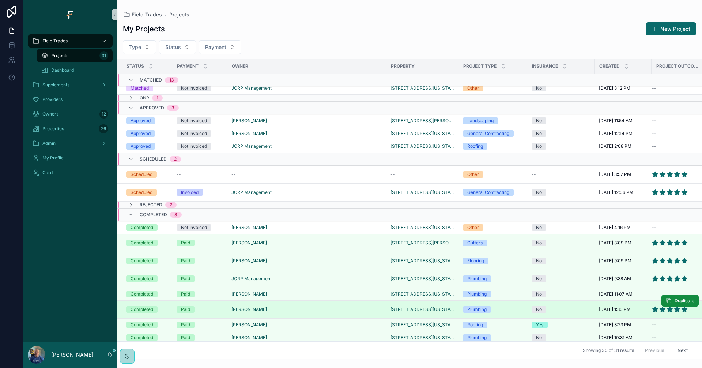
scroll to position [200, 0]
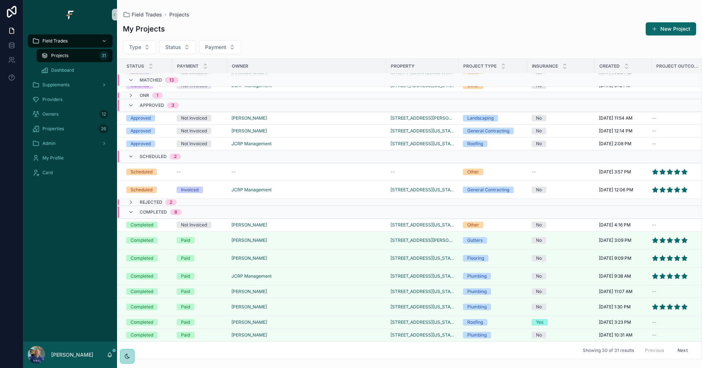
click at [126, 206] on div "Completed 8" at bounding box center [154, 212] width 71 height 12
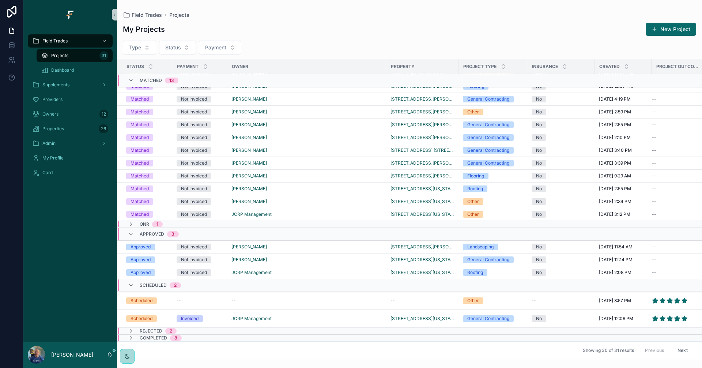
scroll to position [64, 0]
click at [10, 46] on icon at bounding box center [11, 44] width 5 height 3
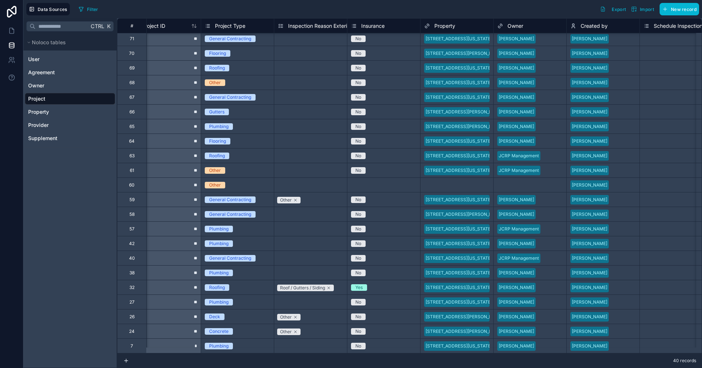
scroll to position [270, 0]
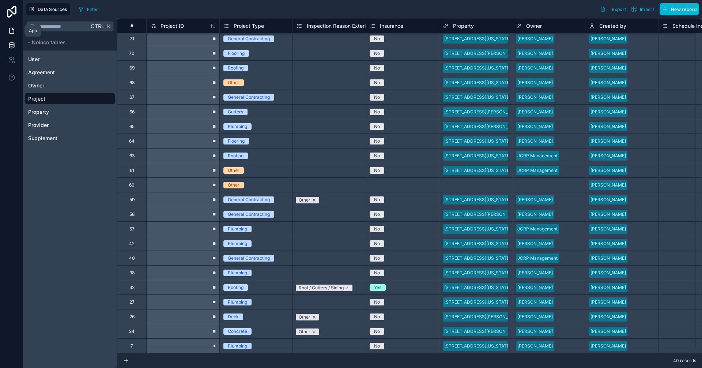
click at [12, 31] on icon at bounding box center [11, 30] width 7 height 7
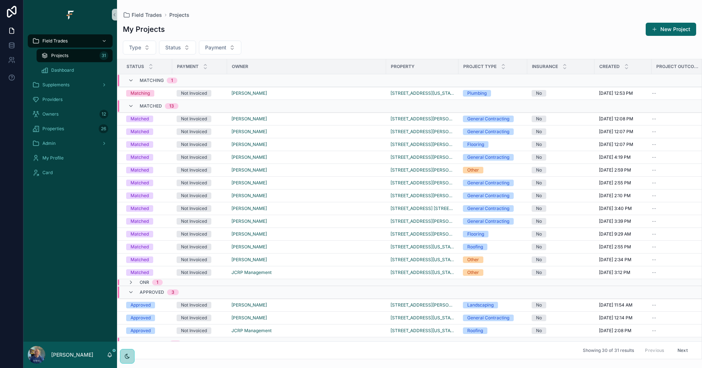
click at [107, 359] on div "[PERSON_NAME]" at bounding box center [70, 354] width 94 height 26
click at [108, 357] on icon "scrollable content" at bounding box center [110, 355] width 6 height 6
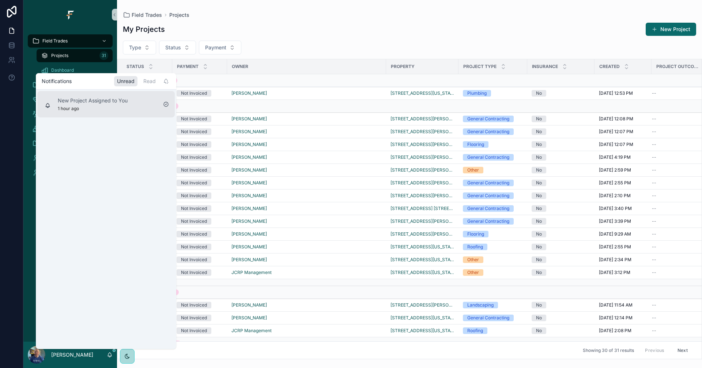
click at [137, 103] on div "New Project Assigned to You 1 hour ago" at bounding box center [105, 104] width 137 height 26
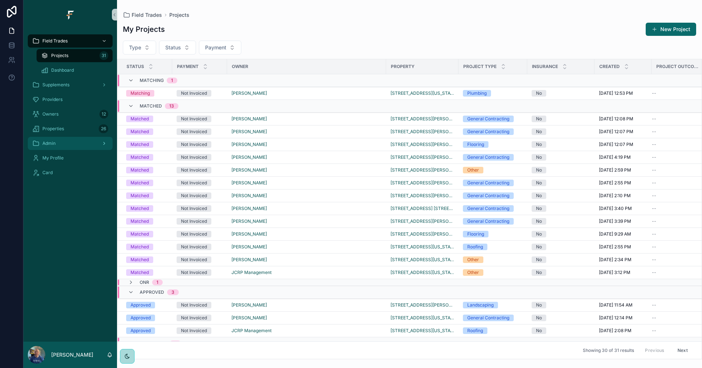
click at [64, 140] on div "Admin" at bounding box center [70, 143] width 76 height 12
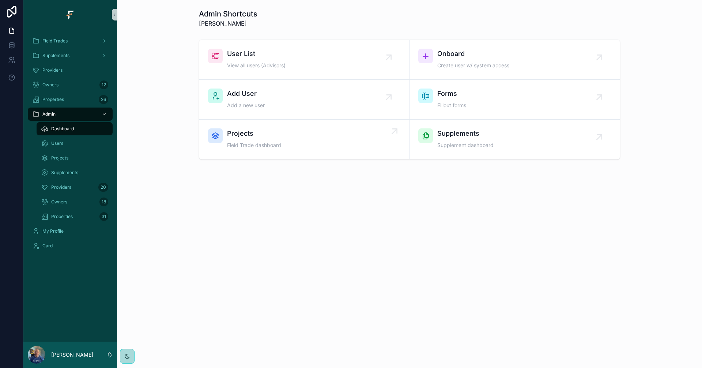
click at [302, 144] on div "Projects Field Trade dashboard" at bounding box center [304, 139] width 192 height 22
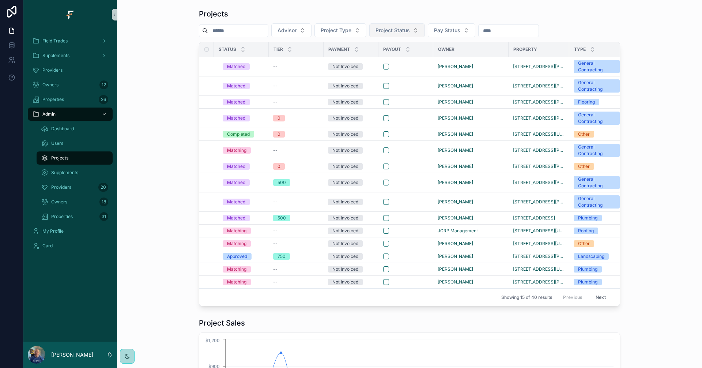
click at [425, 28] on button "Project Status" at bounding box center [397, 30] width 56 height 14
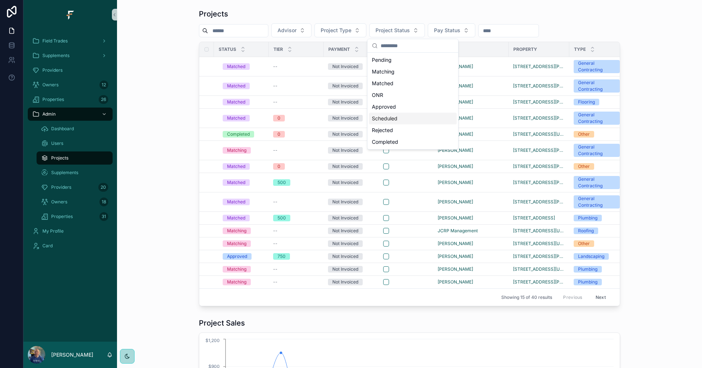
click at [394, 118] on div "Scheduled" at bounding box center [413, 119] width 88 height 12
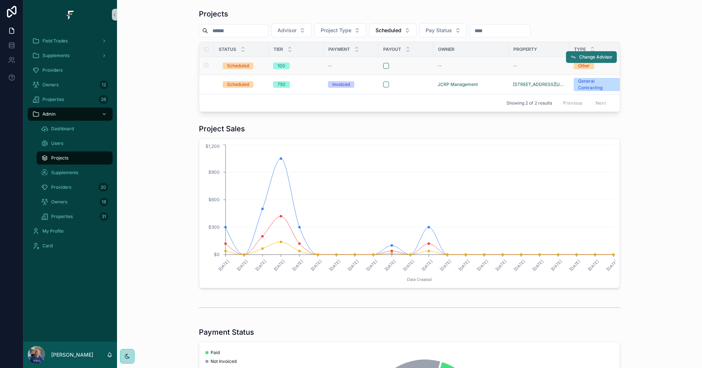
click at [604, 58] on span "Change Advisor" at bounding box center [595, 57] width 33 height 6
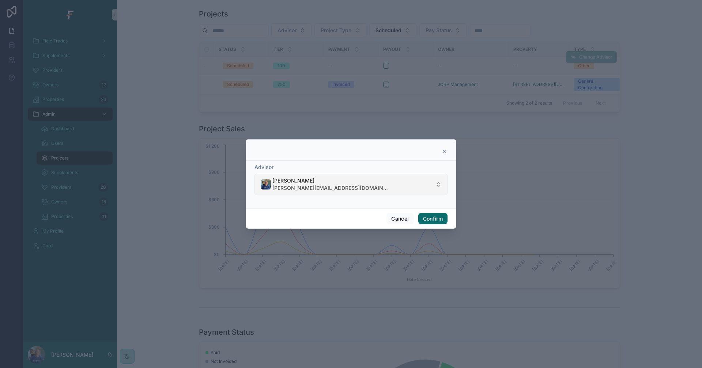
click at [368, 180] on button "[PERSON_NAME] [PERSON_NAME][EMAIL_ADDRESS][DOMAIN_NAME]" at bounding box center [350, 184] width 193 height 21
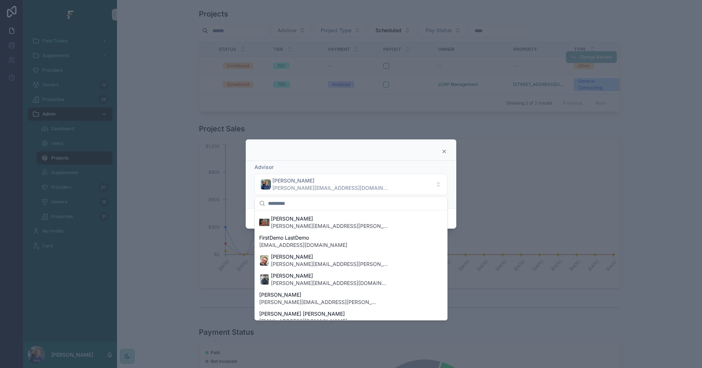
scroll to position [152, 0]
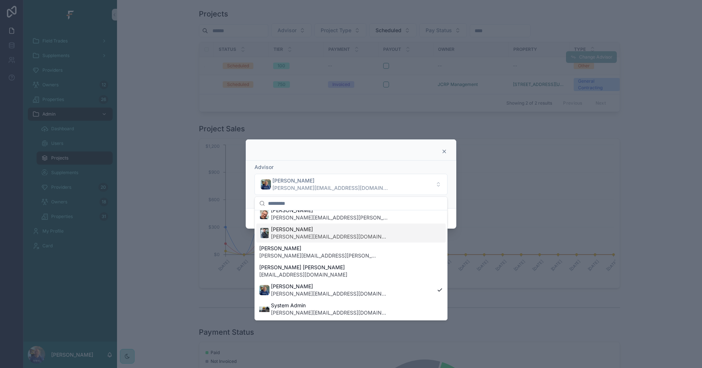
click at [302, 238] on span "[PERSON_NAME][EMAIL_ADDRESS][DOMAIN_NAME]" at bounding box center [329, 236] width 117 height 7
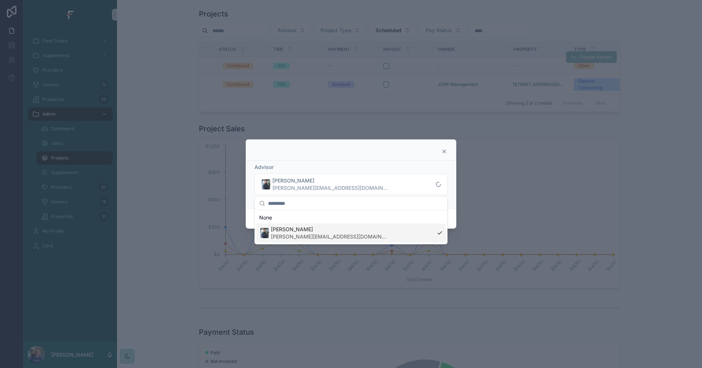
scroll to position [0, 0]
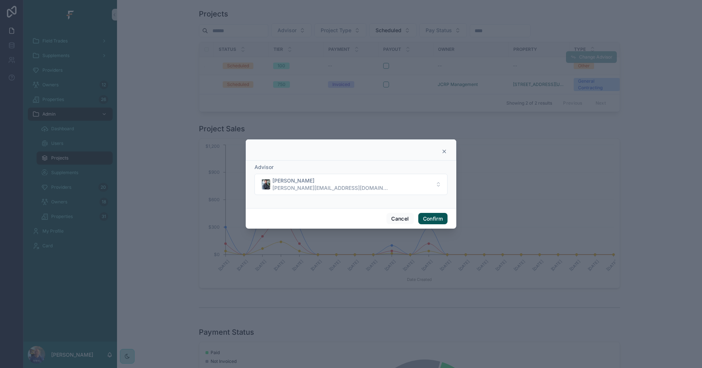
click at [430, 220] on button "Confirm" at bounding box center [432, 219] width 29 height 12
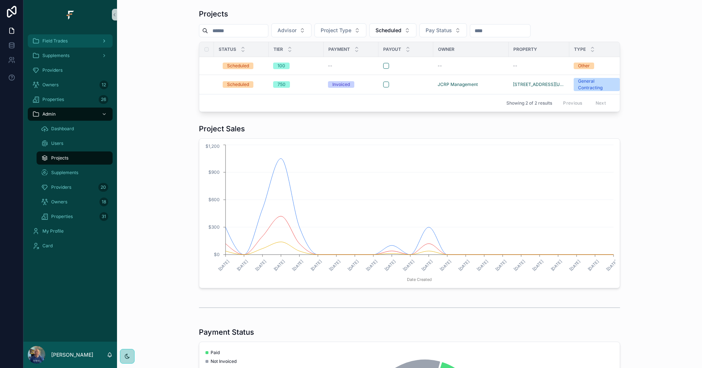
click at [62, 37] on div "Field Trades" at bounding box center [70, 41] width 76 height 12
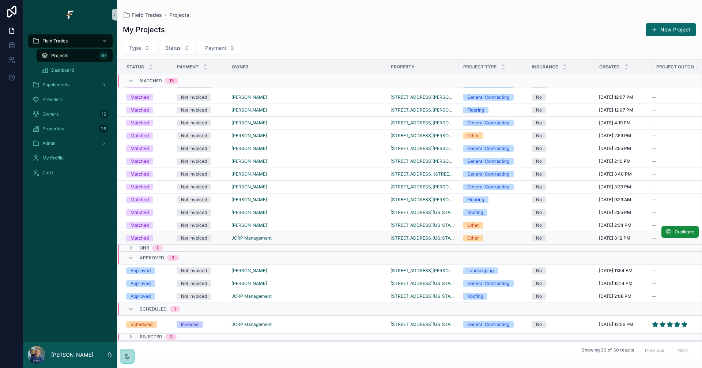
scroll to position [46, 0]
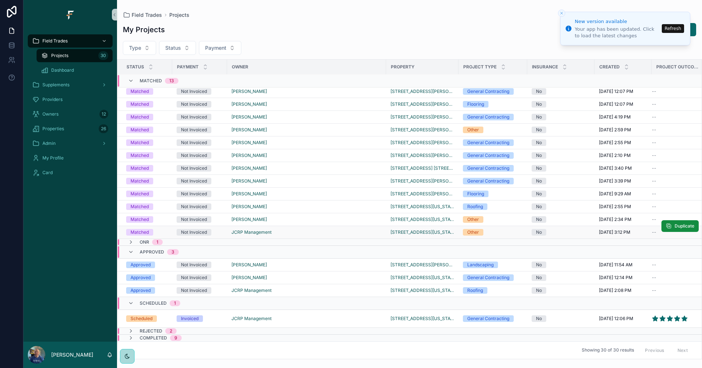
scroll to position [46, 0]
click at [300, 262] on div "[PERSON_NAME]" at bounding box center [306, 265] width 150 height 6
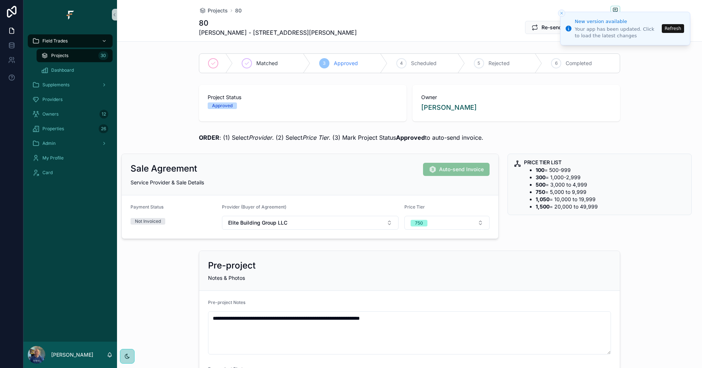
click at [69, 58] on div "Projects 30" at bounding box center [74, 56] width 67 height 12
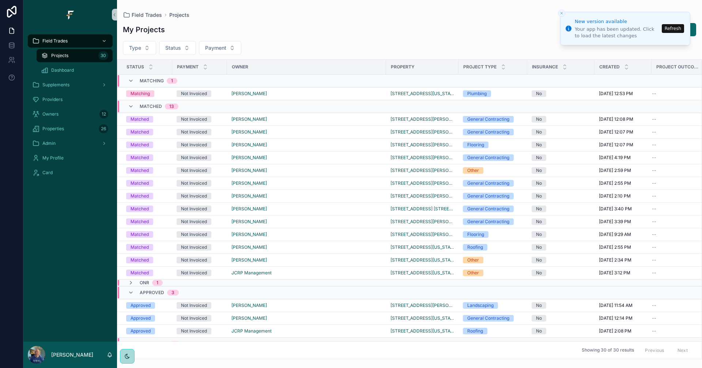
click at [675, 30] on button "Refresh" at bounding box center [673, 28] width 22 height 9
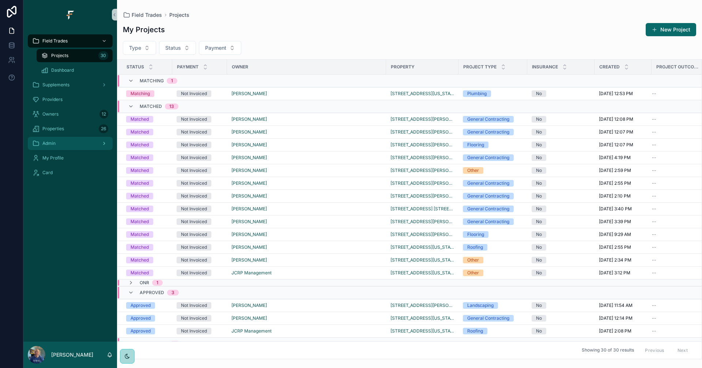
click at [57, 138] on div "Admin" at bounding box center [70, 143] width 76 height 12
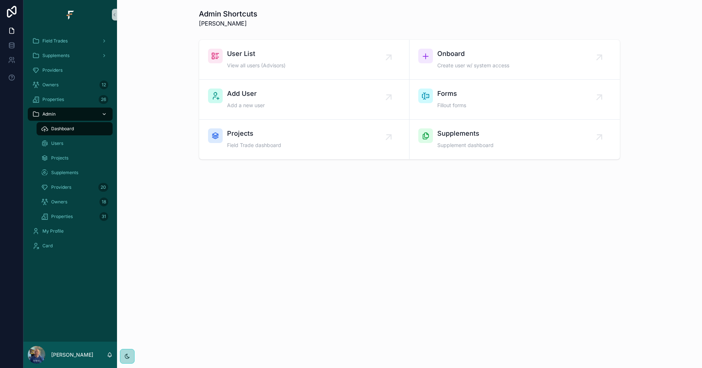
click at [74, 113] on div "Admin" at bounding box center [70, 114] width 76 height 12
click at [303, 138] on div "Projects Field Trade dashboard" at bounding box center [304, 139] width 192 height 22
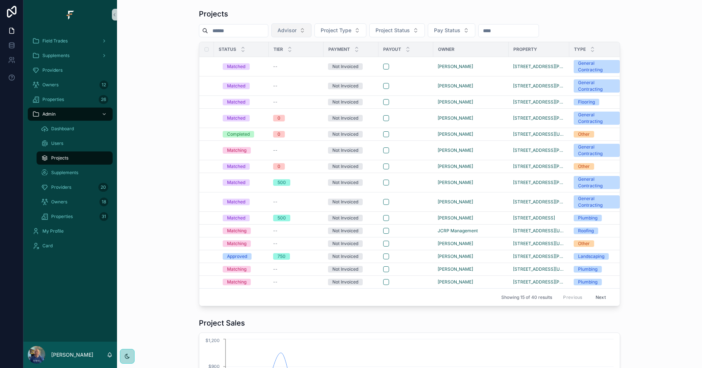
click at [296, 31] on span "Advisor" at bounding box center [286, 30] width 19 height 7
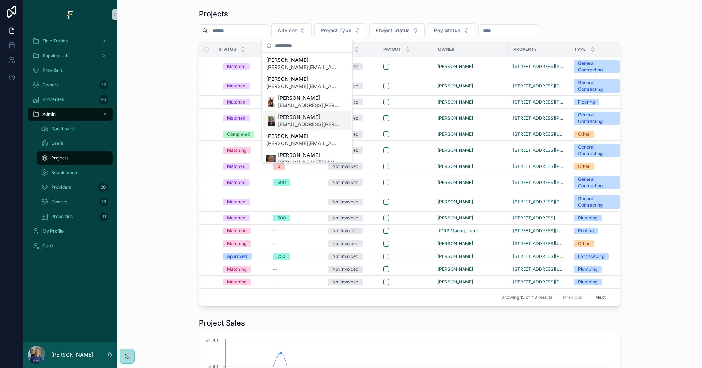
click at [295, 123] on span "[EMAIL_ADDRESS][PERSON_NAME][DOMAIN_NAME]" at bounding box center [308, 124] width 61 height 7
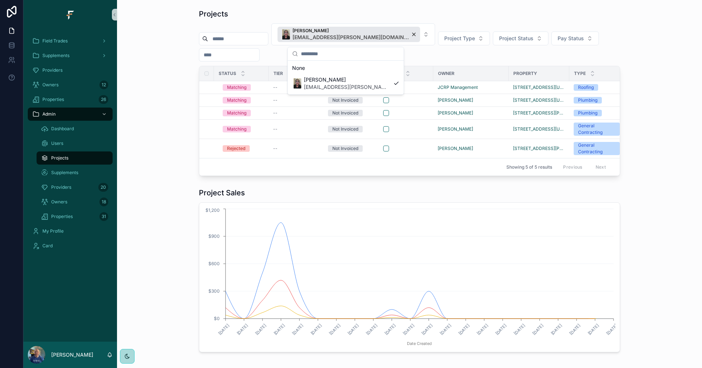
click at [131, 84] on div "Projects [PERSON_NAME] [PERSON_NAME][EMAIL_ADDRESS][DOMAIN_NAME] Project Type P…" at bounding box center [409, 92] width 573 height 173
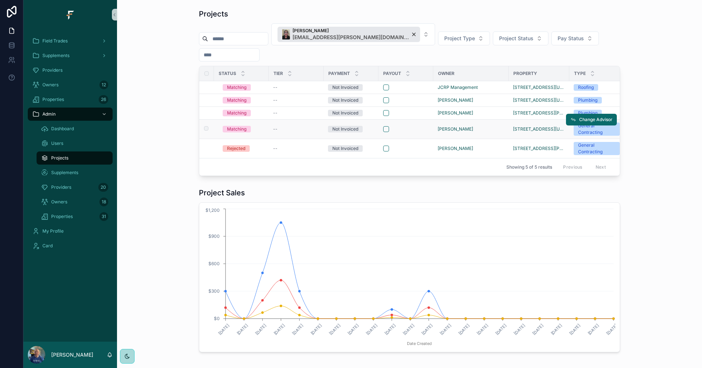
click at [298, 129] on div "--" at bounding box center [296, 129] width 46 height 6
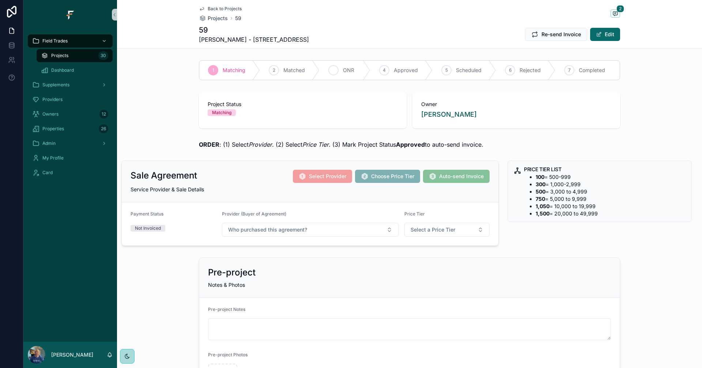
click at [328, 72] on div "3" at bounding box center [333, 70] width 10 height 10
click at [209, 9] on span "Back to Projects" at bounding box center [225, 9] width 34 height 6
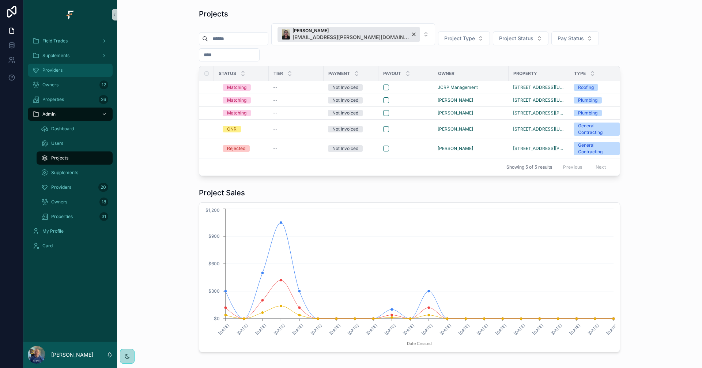
click at [79, 69] on div "Providers" at bounding box center [70, 70] width 76 height 12
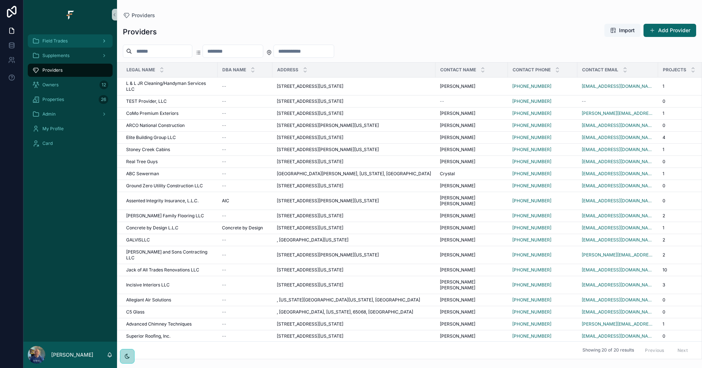
click at [47, 41] on span "Field Trades" at bounding box center [54, 41] width 25 height 6
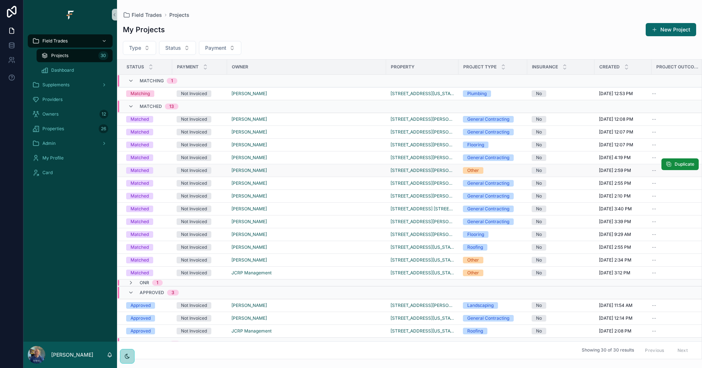
click at [337, 171] on div "[PERSON_NAME]" at bounding box center [306, 170] width 150 height 6
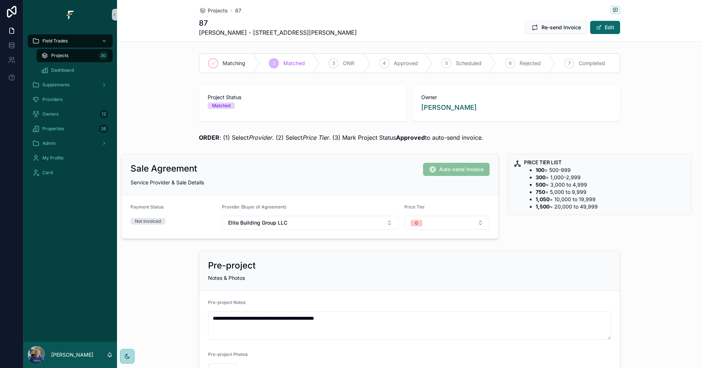
click at [67, 54] on span "Projects" at bounding box center [59, 56] width 17 height 6
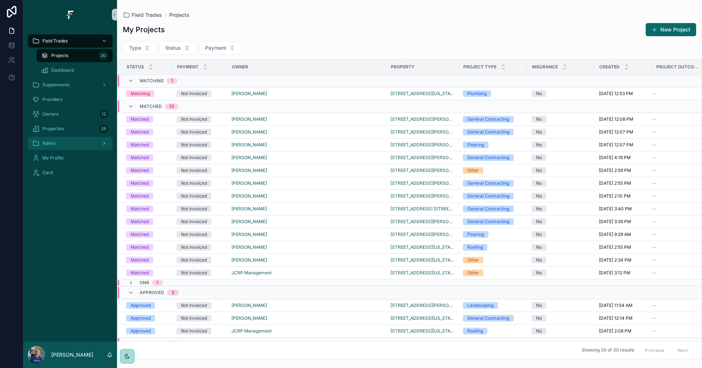
click at [86, 142] on div "Admin" at bounding box center [70, 143] width 76 height 12
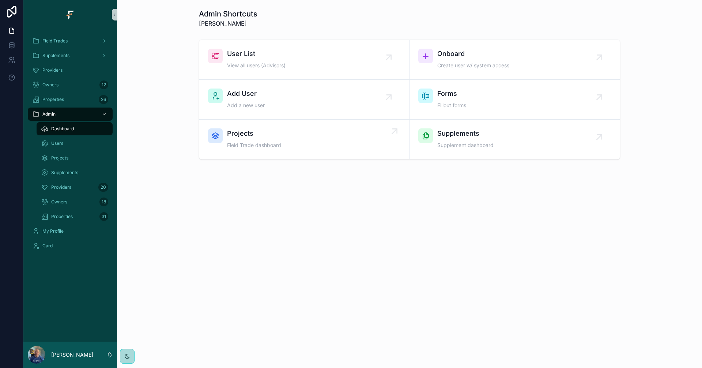
click at [292, 125] on link "Projects Field Trade dashboard" at bounding box center [304, 139] width 210 height 39
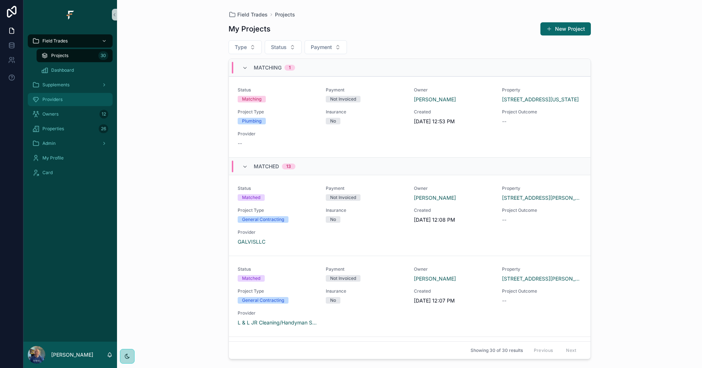
click at [75, 93] on link "Providers" at bounding box center [70, 99] width 85 height 13
click at [466, 98] on div "[PERSON_NAME]" at bounding box center [453, 99] width 79 height 7
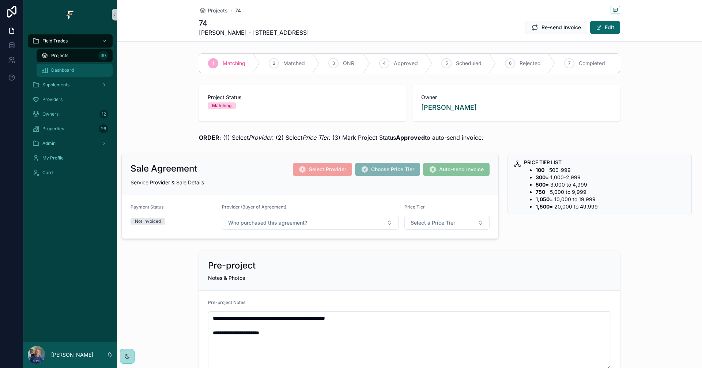
click at [76, 73] on div "Dashboard" at bounding box center [74, 70] width 67 height 12
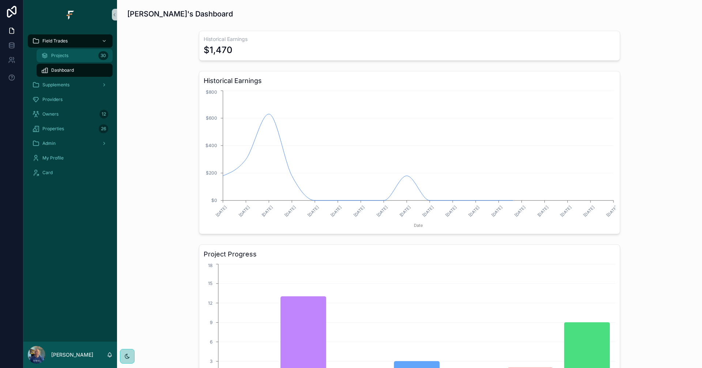
click at [69, 58] on div "Projects 30" at bounding box center [74, 56] width 67 height 12
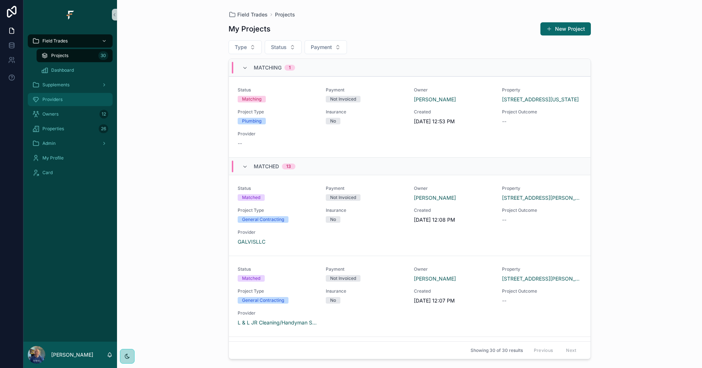
click at [67, 100] on div "Providers" at bounding box center [70, 100] width 76 height 12
click at [64, 140] on div "Admin" at bounding box center [70, 143] width 76 height 12
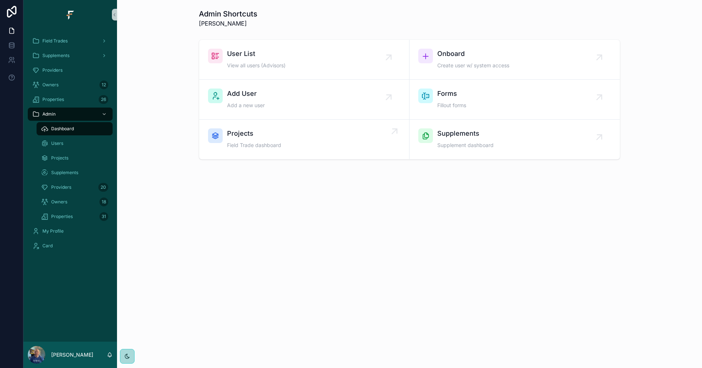
click at [324, 140] on div "Projects Field Trade dashboard" at bounding box center [304, 139] width 192 height 22
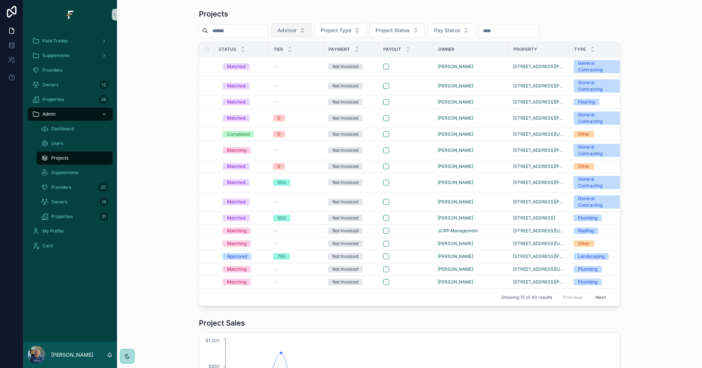
click at [311, 29] on button "Advisor" at bounding box center [291, 30] width 40 height 14
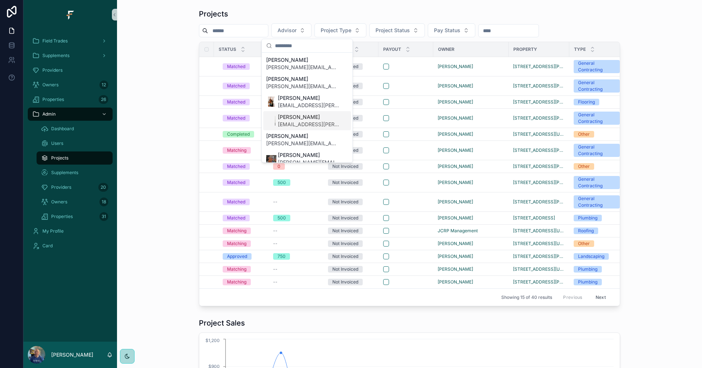
scroll to position [140, 0]
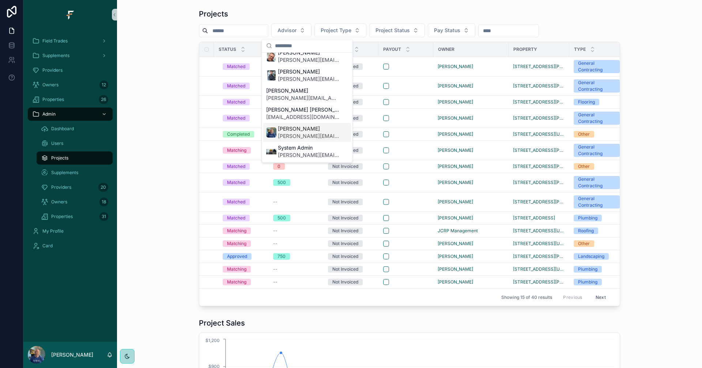
click at [296, 135] on span "[PERSON_NAME][EMAIL_ADDRESS][DOMAIN_NAME]" at bounding box center [308, 135] width 61 height 7
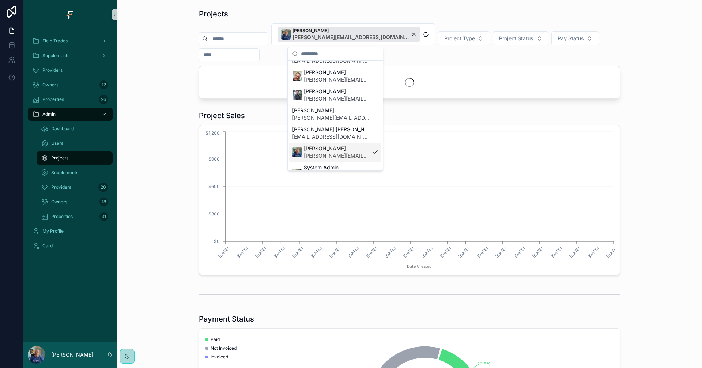
scroll to position [152, 0]
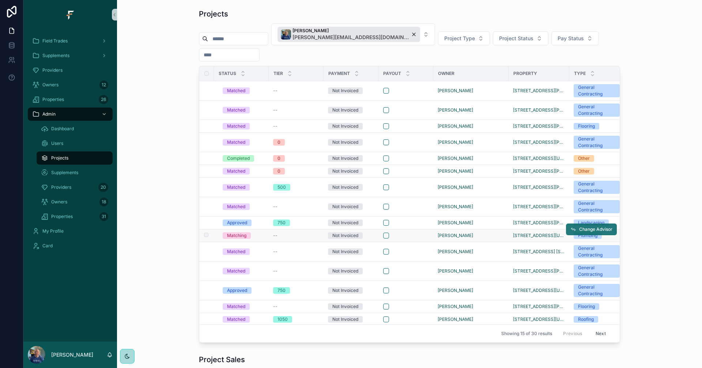
click at [603, 230] on span "Change Advisor" at bounding box center [595, 229] width 33 height 6
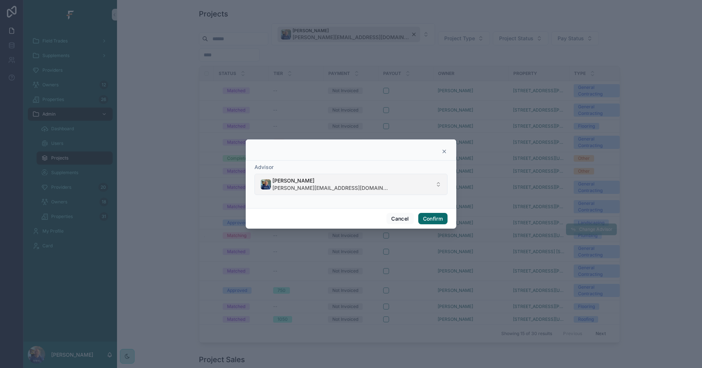
click at [341, 188] on button "[PERSON_NAME] [PERSON_NAME][EMAIL_ADDRESS][DOMAIN_NAME]" at bounding box center [350, 184] width 193 height 21
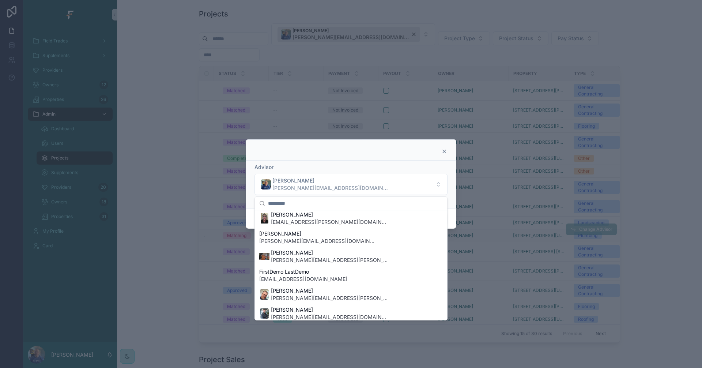
scroll to position [73, 0]
click at [301, 219] on span "[EMAIL_ADDRESS][PERSON_NAME][DOMAIN_NAME]" at bounding box center [329, 220] width 117 height 7
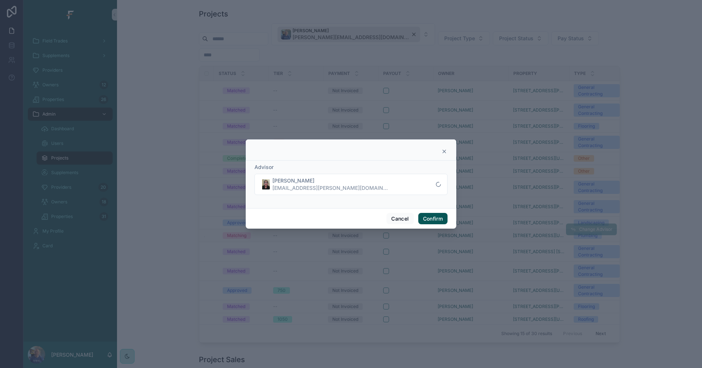
click at [432, 218] on button "Confirm" at bounding box center [432, 219] width 29 height 12
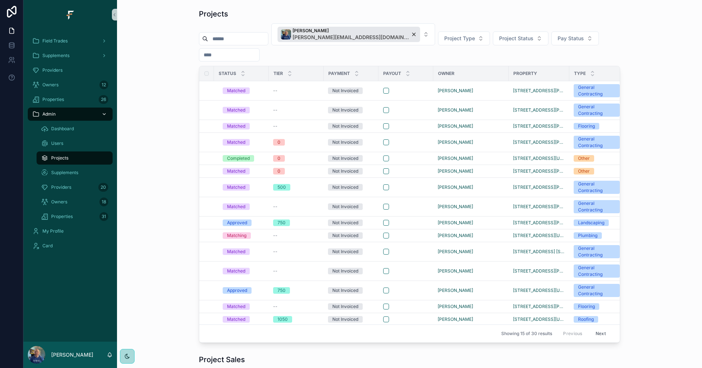
click at [64, 115] on div "Admin" at bounding box center [70, 114] width 76 height 12
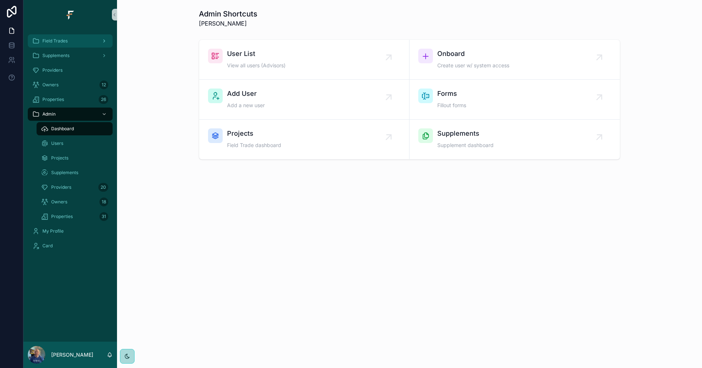
click at [77, 39] on div "Field Trades" at bounding box center [70, 41] width 76 height 12
